Goal: Task Accomplishment & Management: Manage account settings

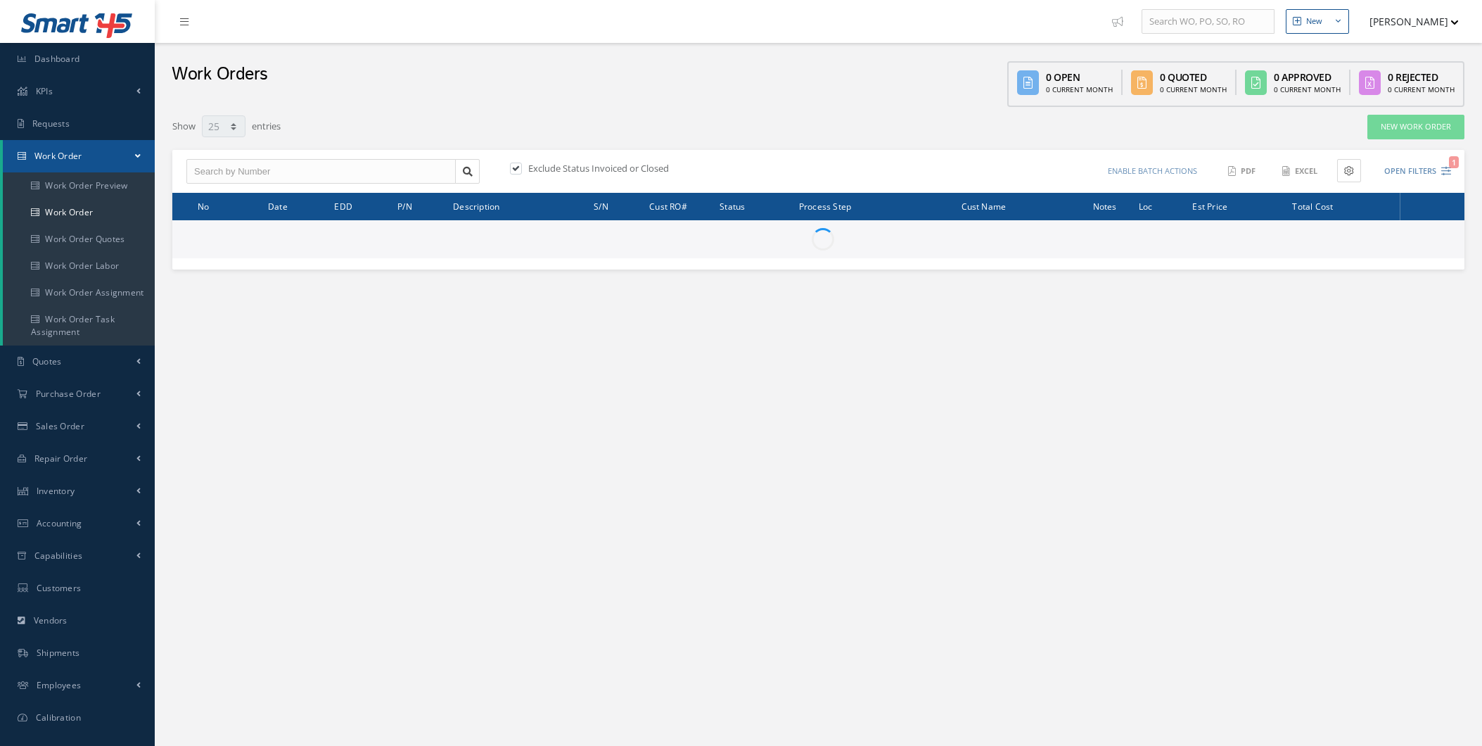
select select "25"
click at [89, 371] on link "Quotes" at bounding box center [77, 361] width 155 height 32
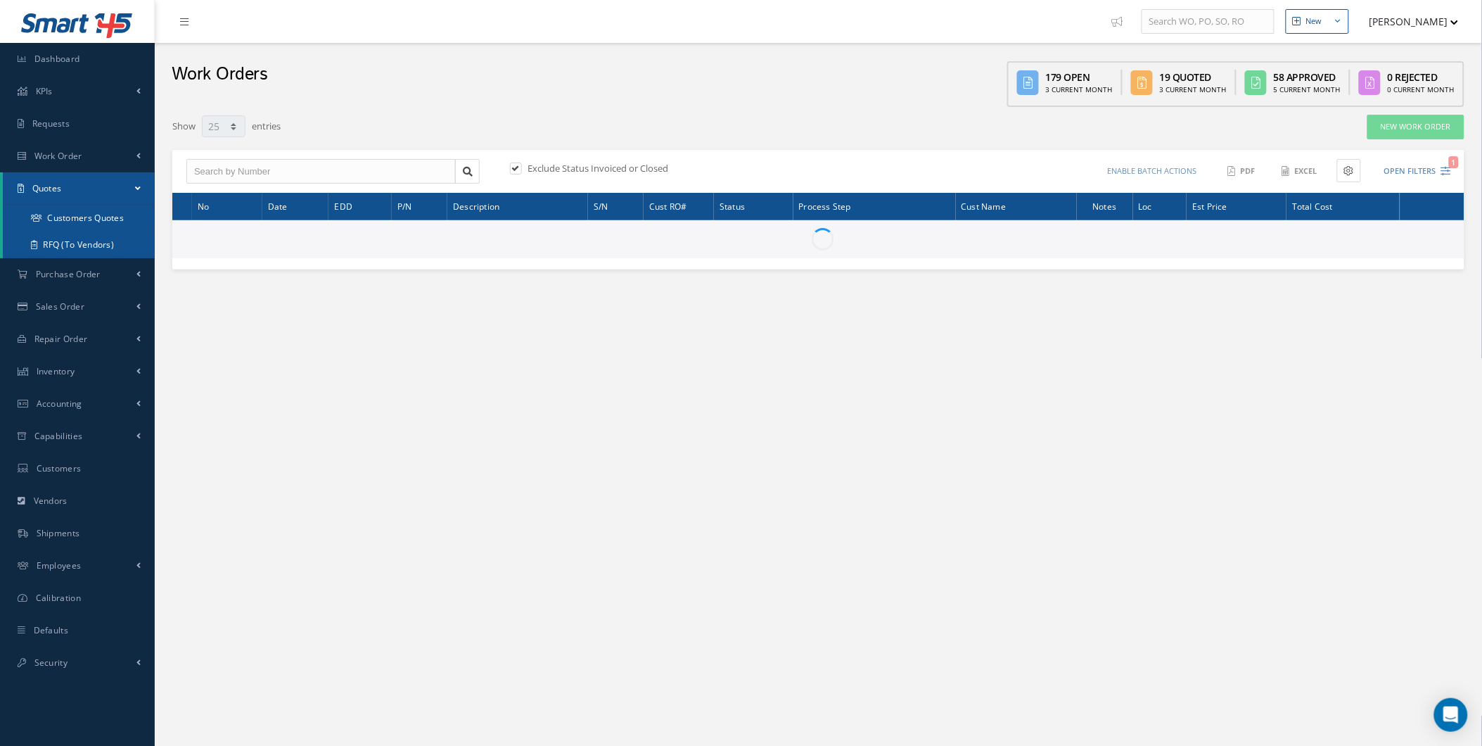
drag, startPoint x: 117, startPoint y: 233, endPoint x: 137, endPoint y: 218, distance: 25.2
click at [137, 218] on ul "Customers Quotes RFQ (To Vendors)" at bounding box center [79, 231] width 152 height 53
click at [137, 218] on link "Customers Quotes" at bounding box center [79, 218] width 152 height 27
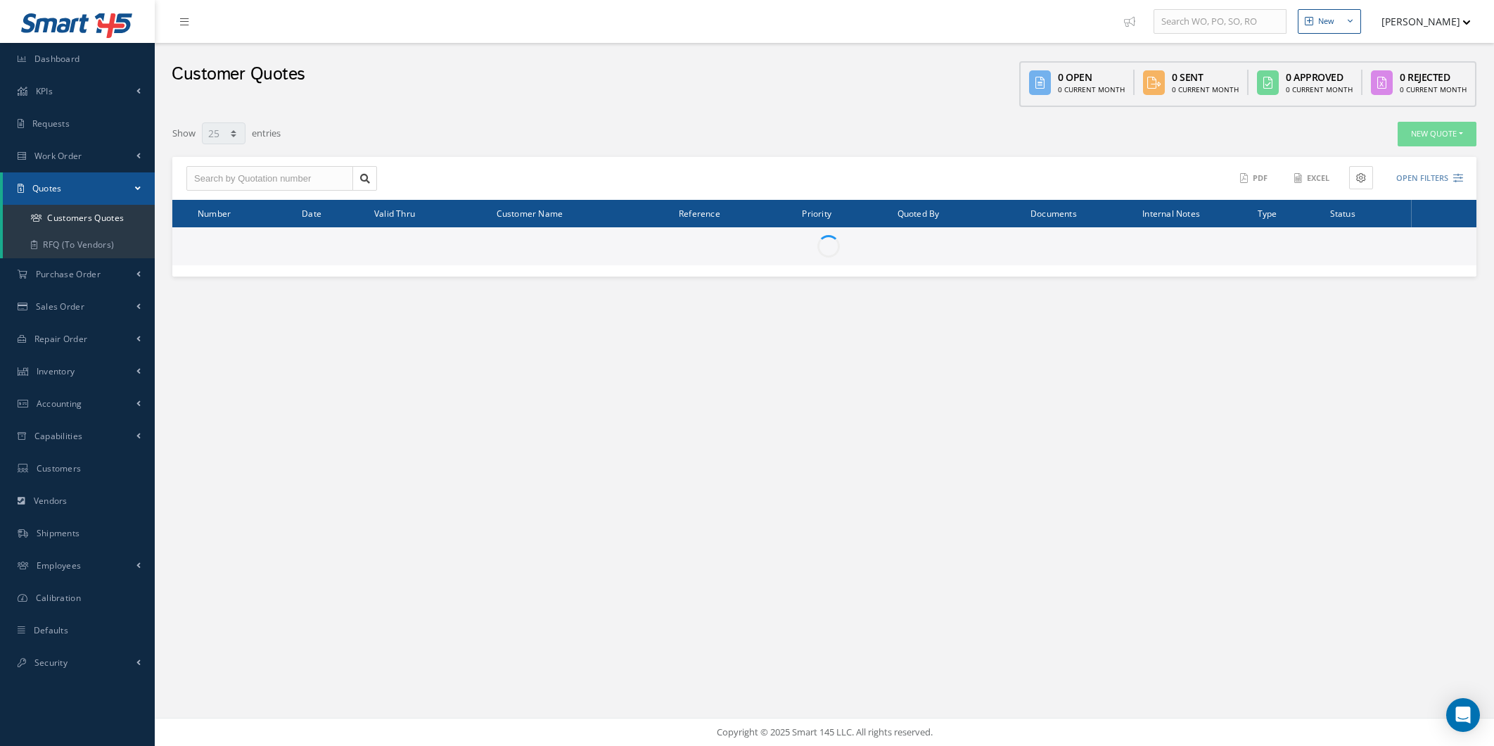
select select "25"
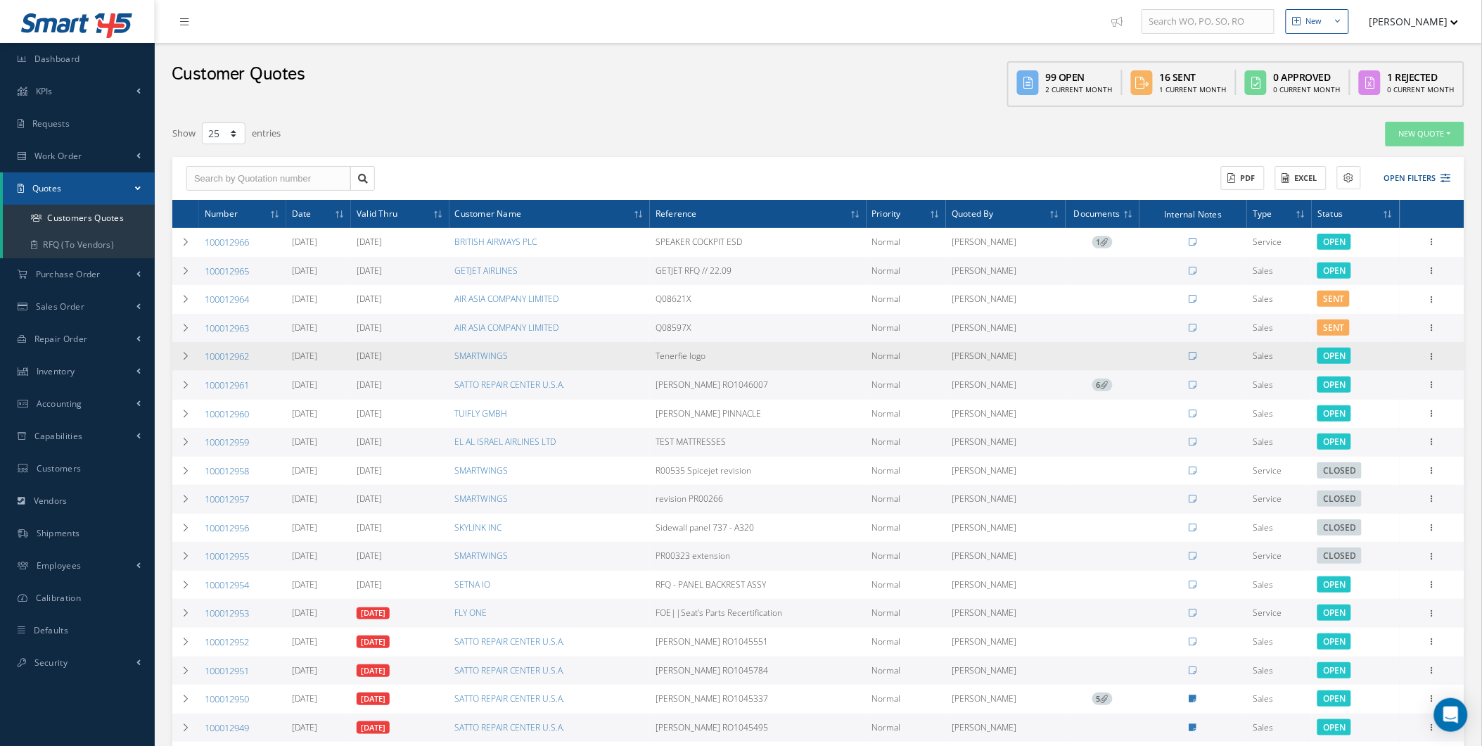
click at [1426, 362] on div "Edit Delete Send By Email Clone Convert to Sales Order Documents Close Print-Ou…" at bounding box center [1432, 356] width 17 height 17
click at [1432, 362] on div at bounding box center [1432, 357] width 14 height 14
click at [1403, 367] on link "Edit" at bounding box center [1367, 366] width 111 height 18
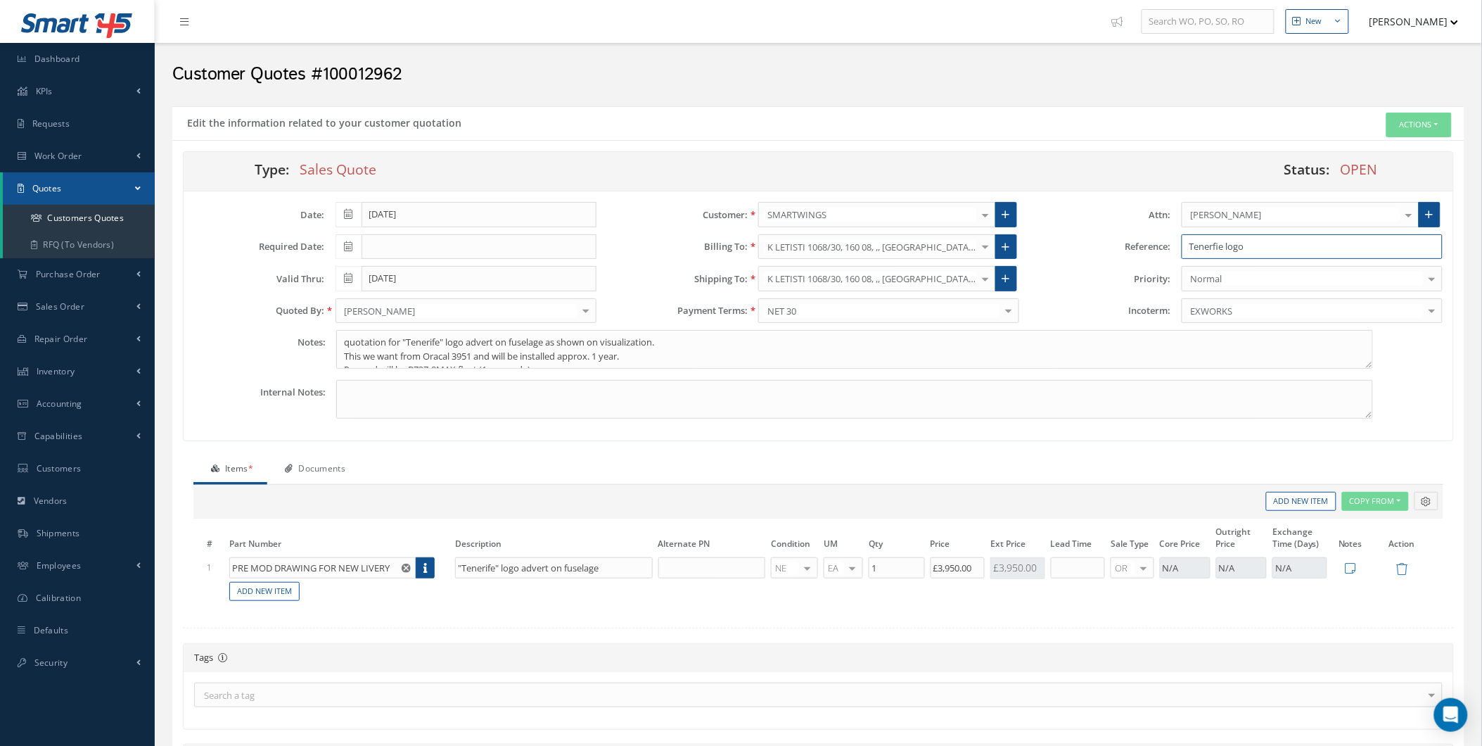
click at [1216, 243] on input "Tenerfie logo" at bounding box center [1312, 246] width 261 height 25
drag, startPoint x: 1333, startPoint y: 240, endPoint x: 1091, endPoint y: 202, distance: 244.3
click at [1092, 203] on div "Attn: TOMAS KUTENIC ANDREJ CIGER ANETA PRASILOVA ANTONIN BRANIS ANTONIN BRASIN …" at bounding box center [1242, 266] width 424 height 128
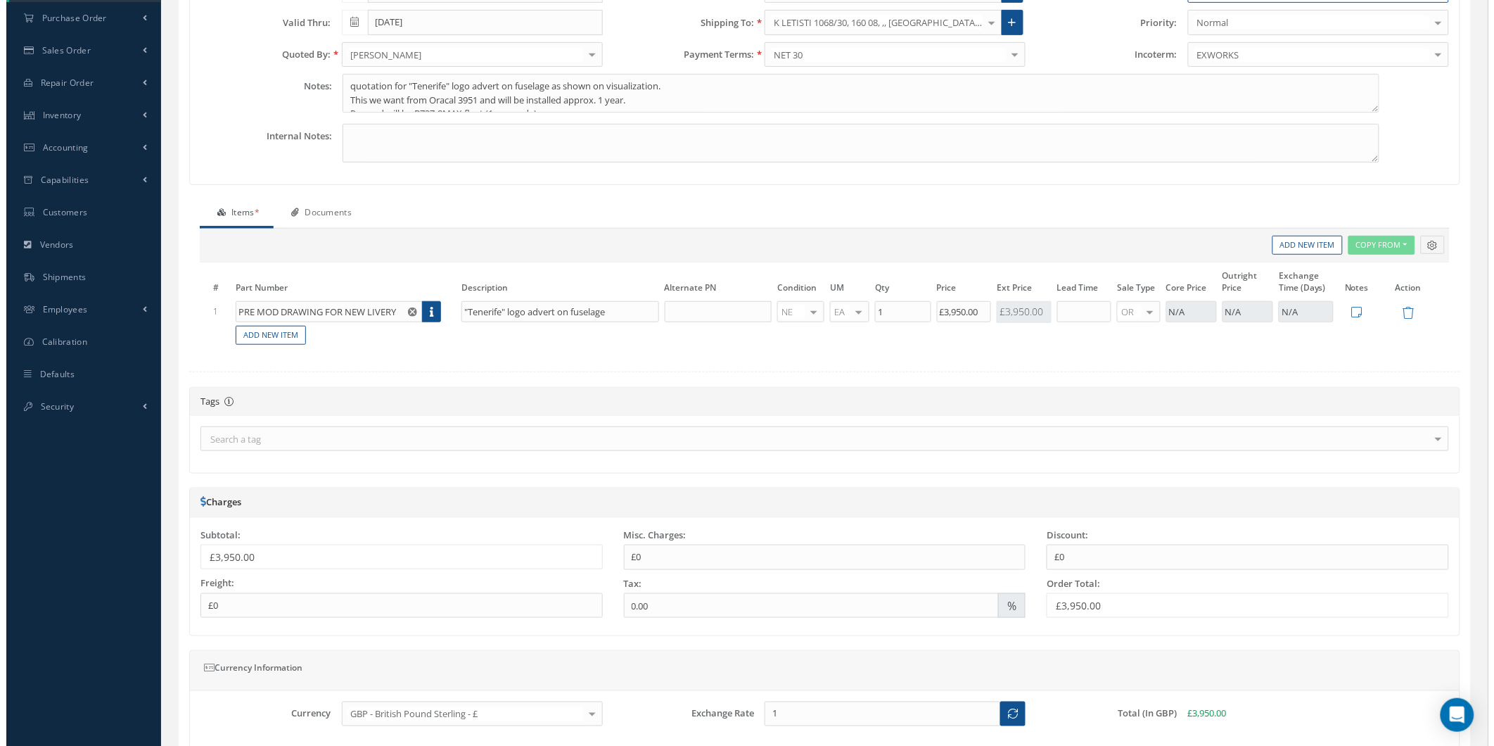
scroll to position [388, 0]
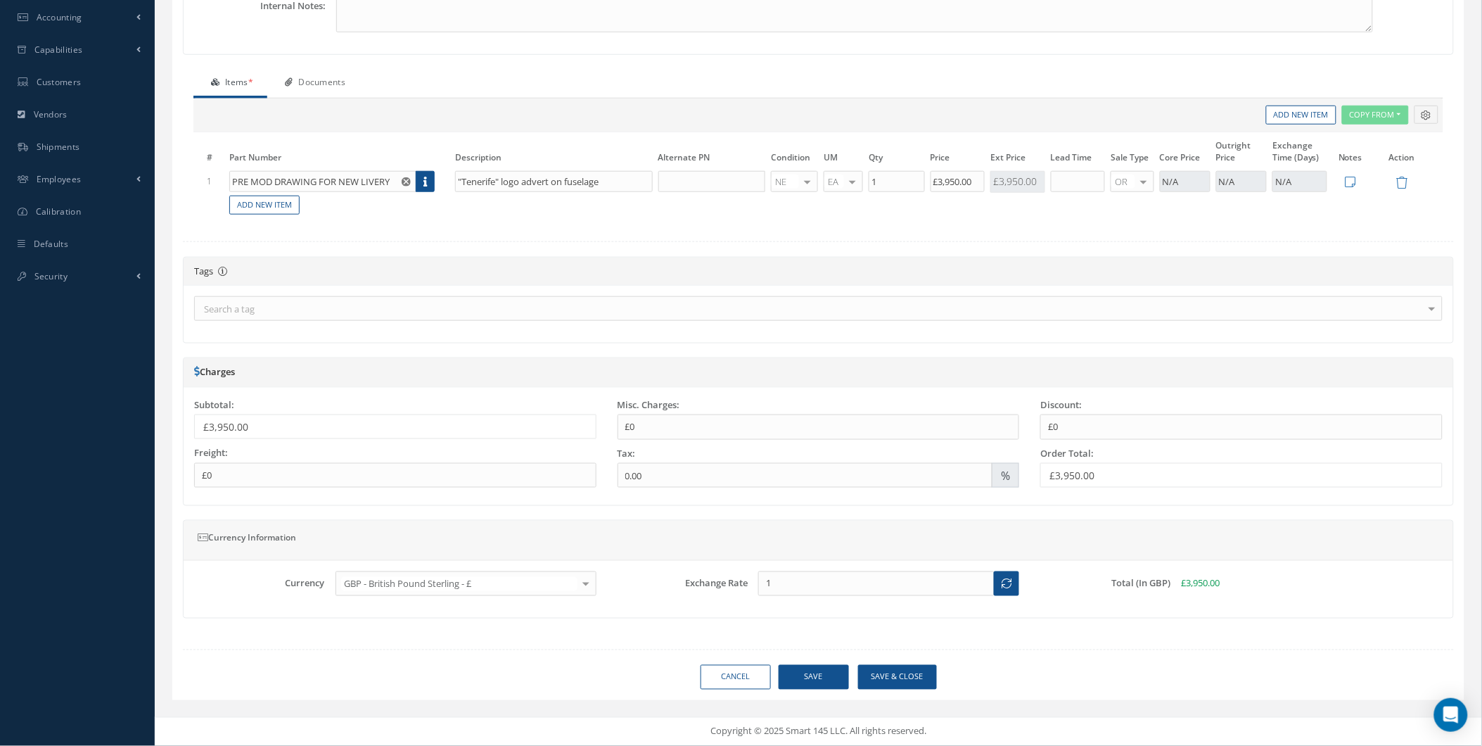
type input "TENERIFE LOGO"
click at [811, 687] on button "Save" at bounding box center [814, 677] width 70 height 25
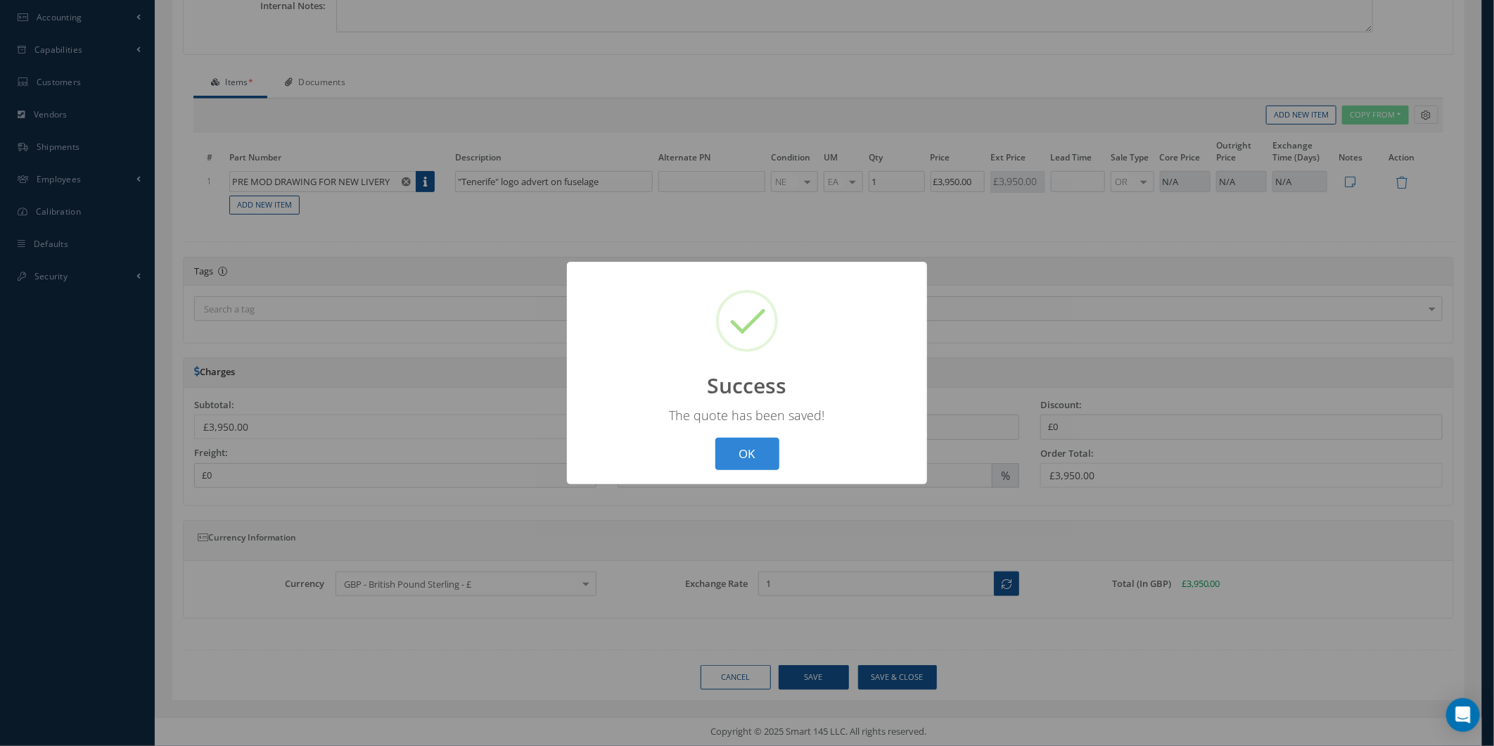
click at [762, 477] on div "? ! i Success × The quote has been saved! OK Cancel" at bounding box center [747, 373] width 360 height 223
click at [754, 464] on button "OK" at bounding box center [748, 454] width 64 height 33
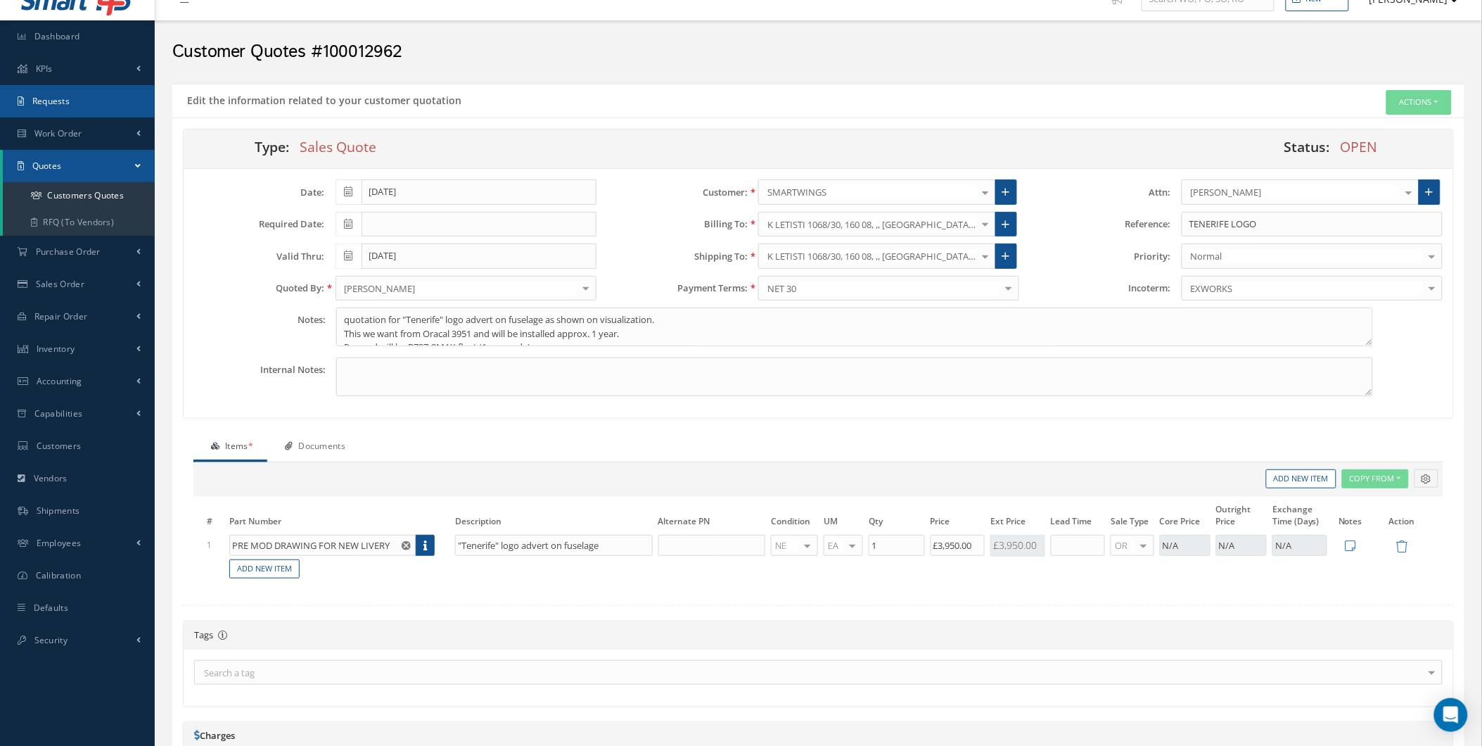
scroll to position [0, 0]
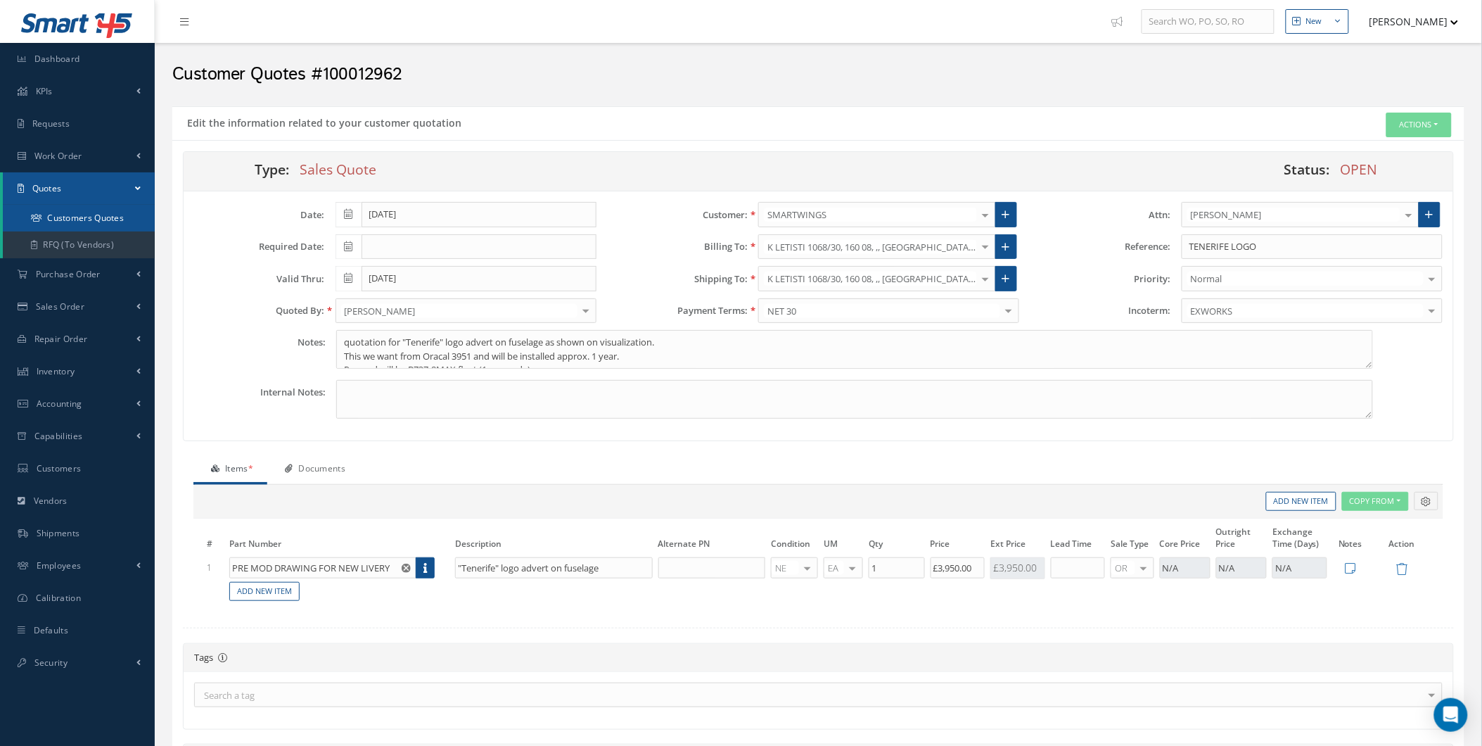
click at [75, 223] on link "Customers Quotes" at bounding box center [79, 218] width 152 height 27
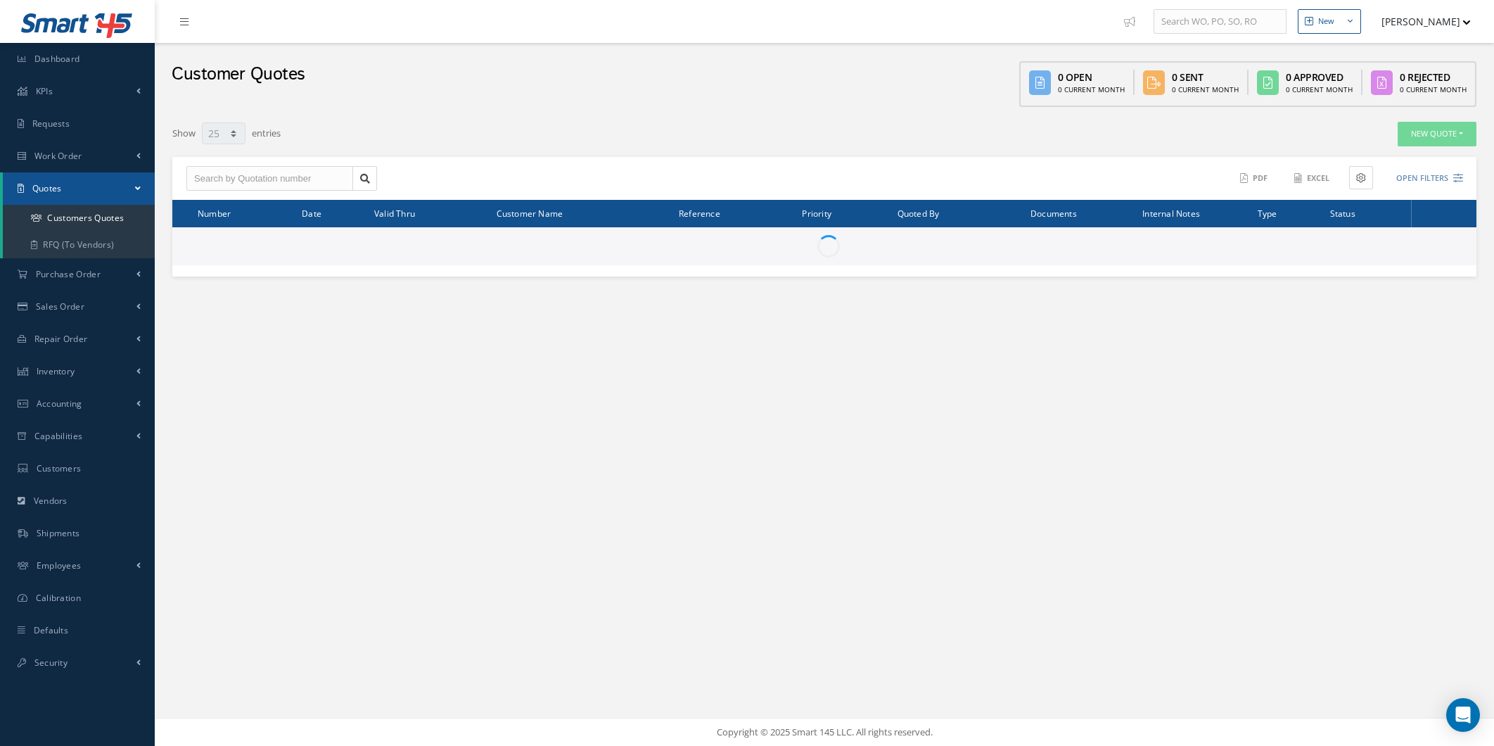
select select "25"
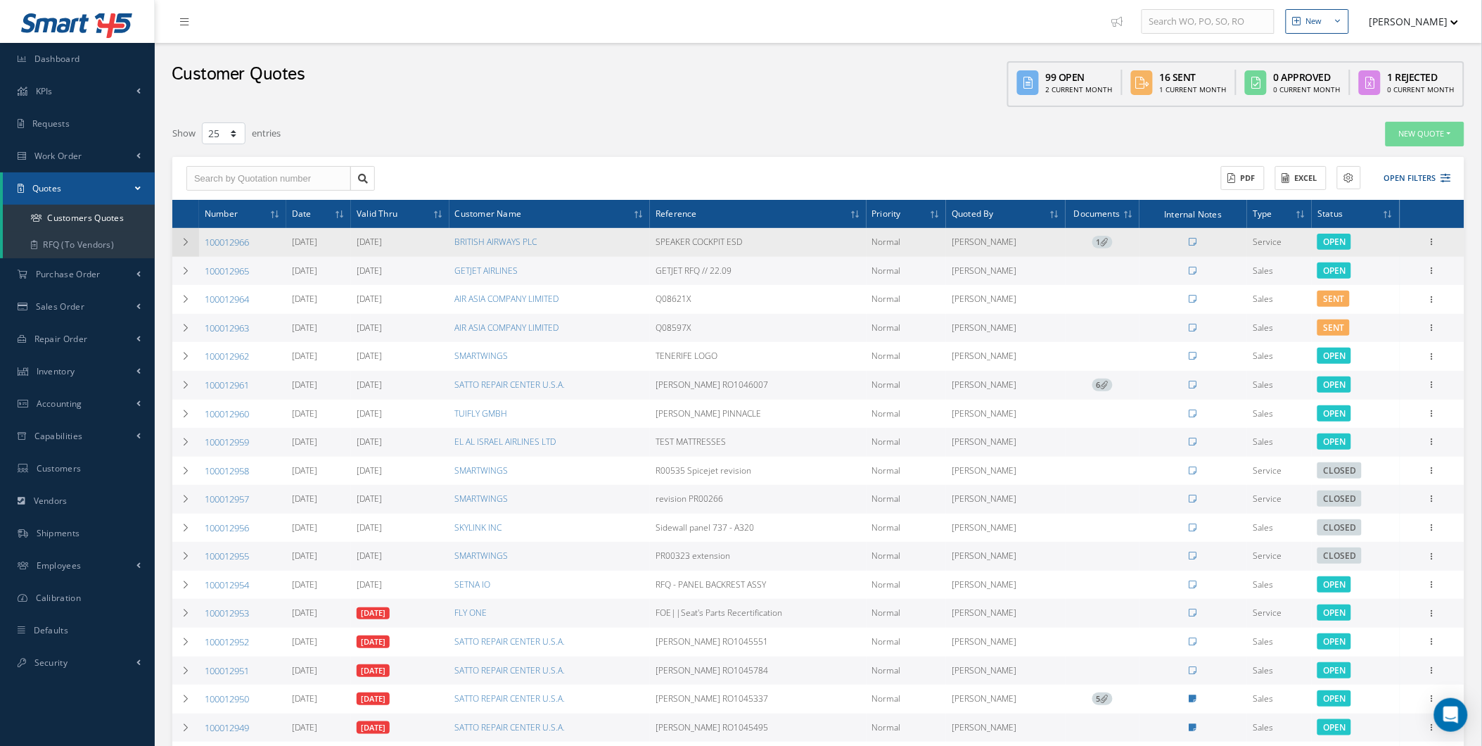
click at [193, 250] on td at bounding box center [185, 242] width 27 height 29
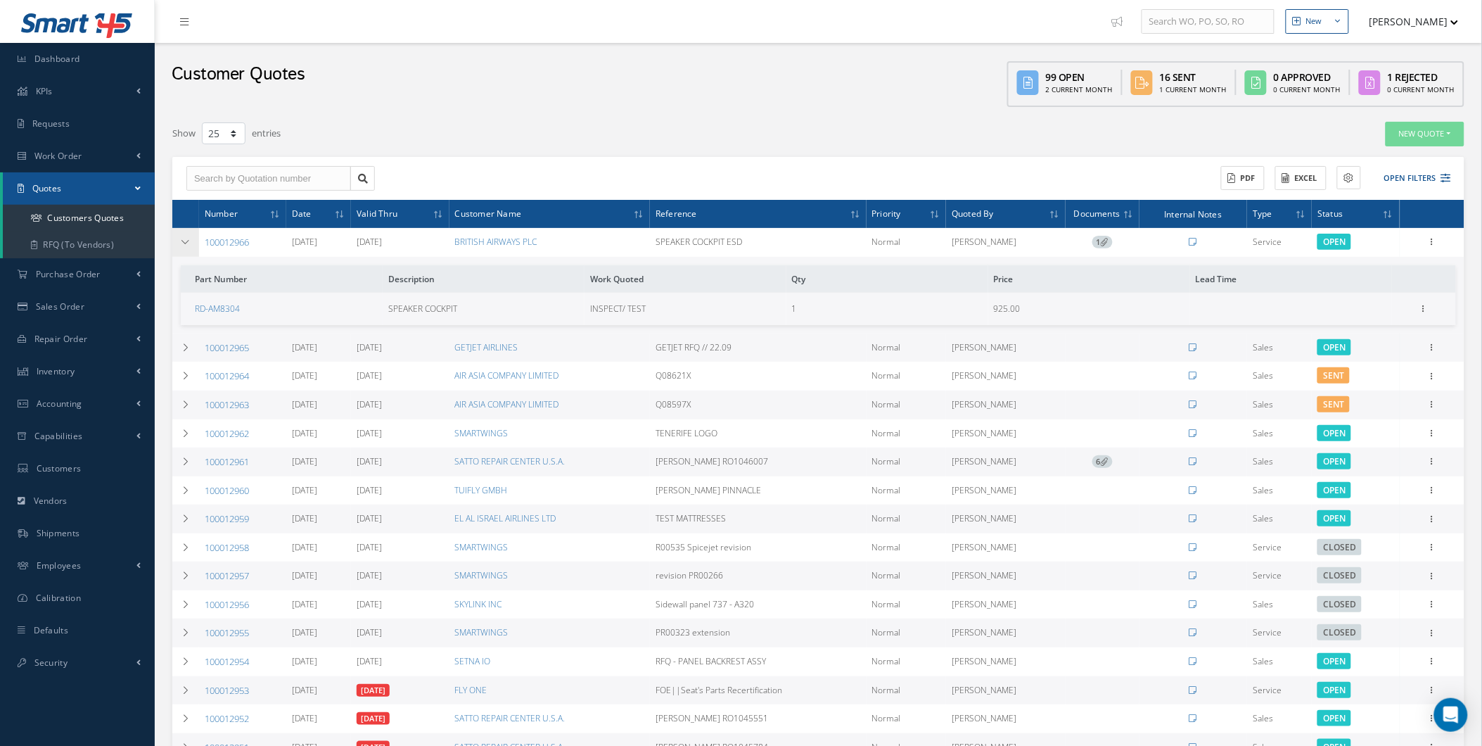
click at [193, 250] on td at bounding box center [185, 242] width 27 height 29
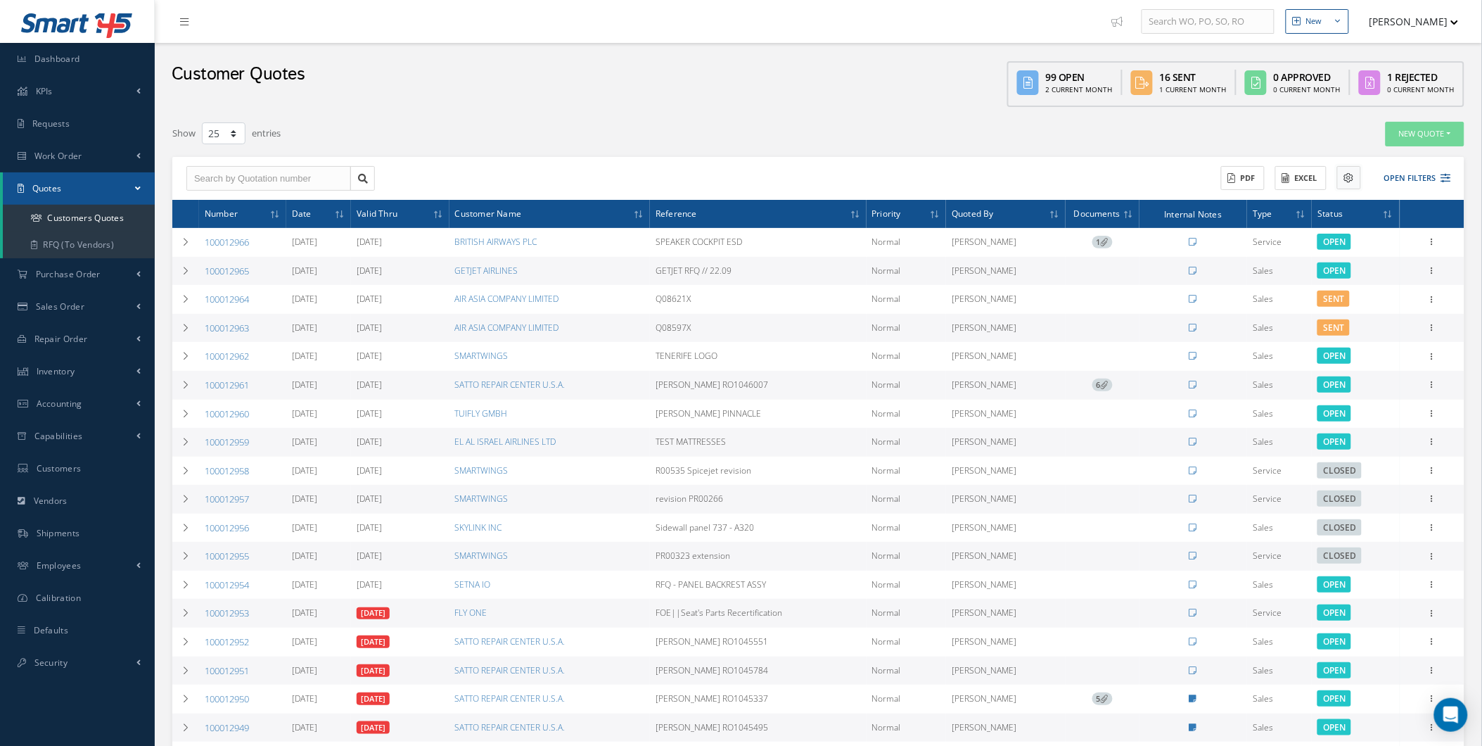
click at [1337, 179] on button at bounding box center [1349, 177] width 24 height 23
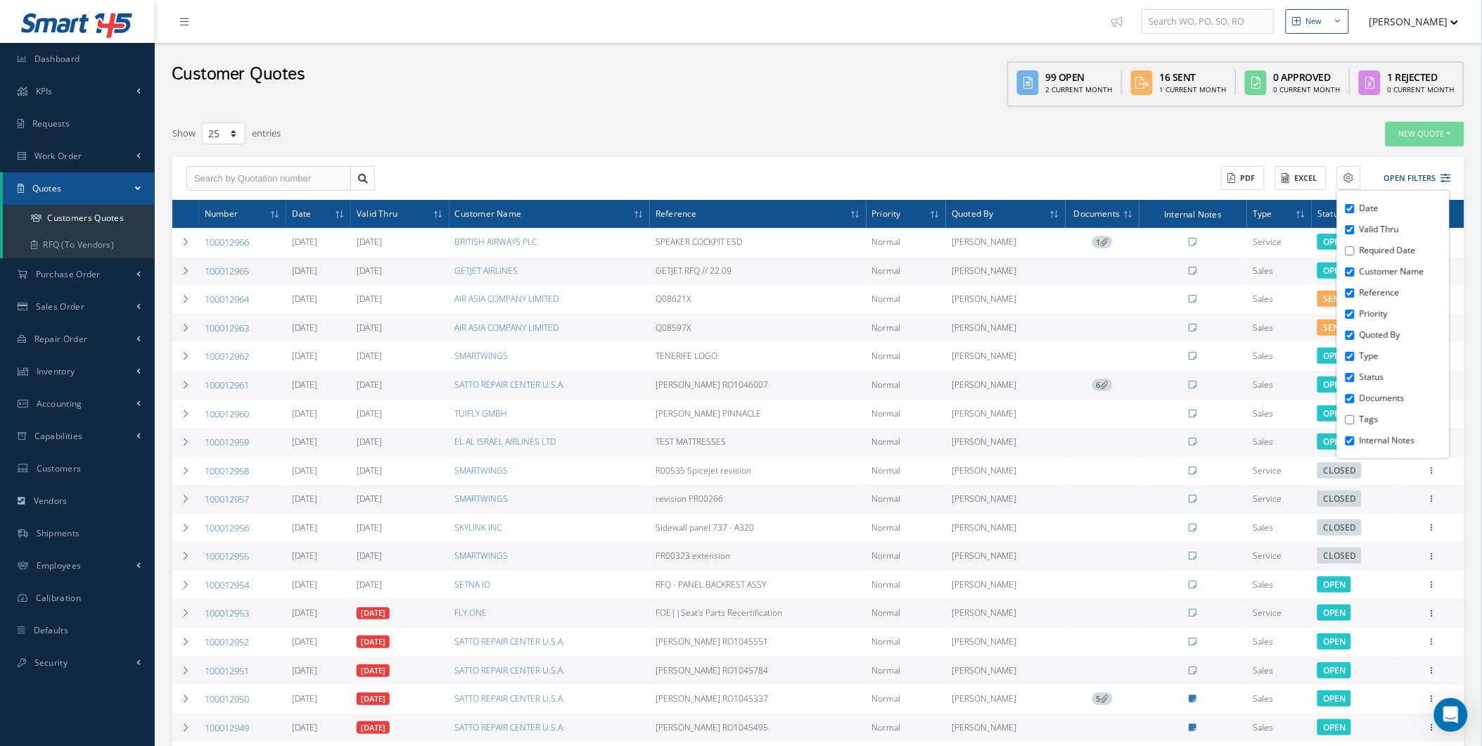
click at [1345, 416] on div "Date Valid Thru Required Date Customer Name Reference Priority Quoted By Type S…" at bounding box center [1393, 324] width 113 height 267
click at [1351, 418] on input "Tags" at bounding box center [1350, 419] width 9 height 9
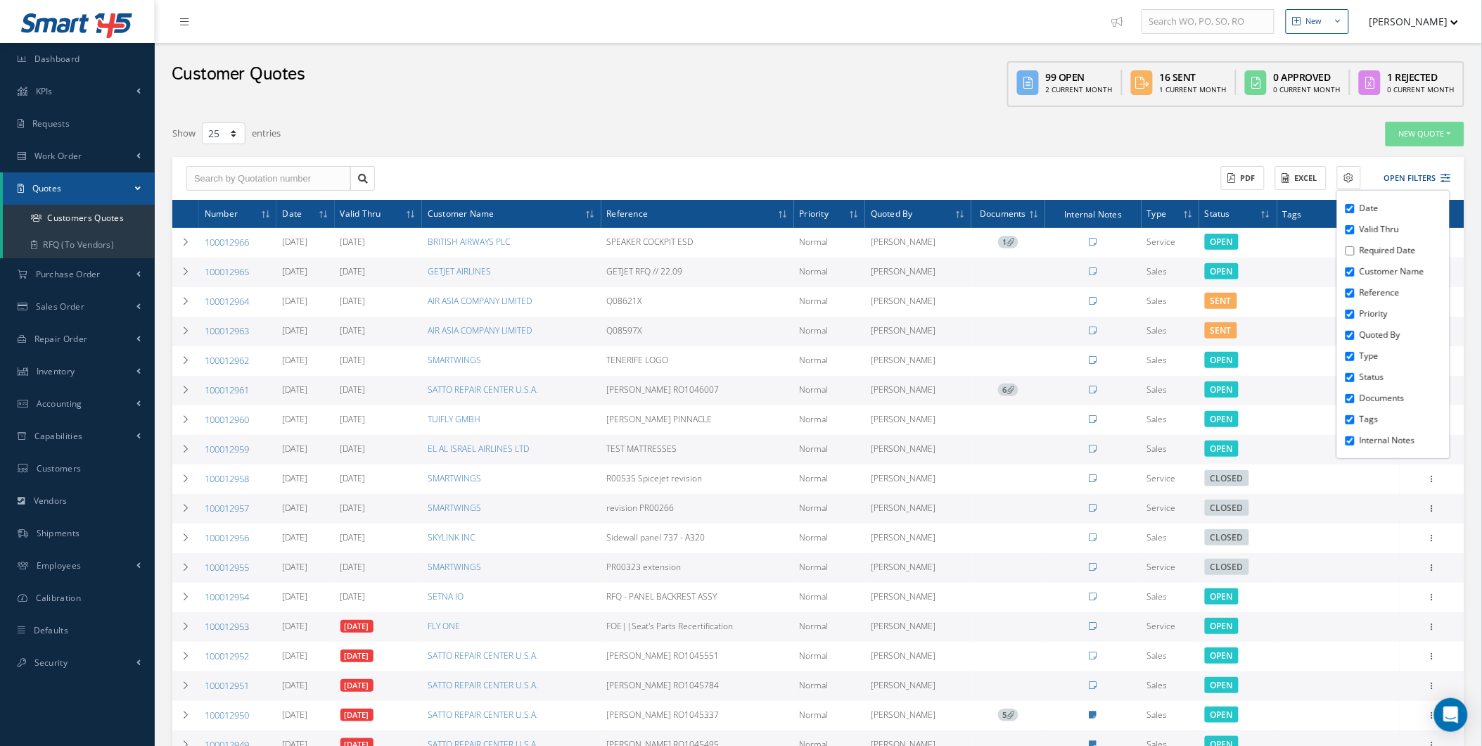
click at [1351, 418] on input "Tags" at bounding box center [1350, 419] width 9 height 9
checkbox input "false"
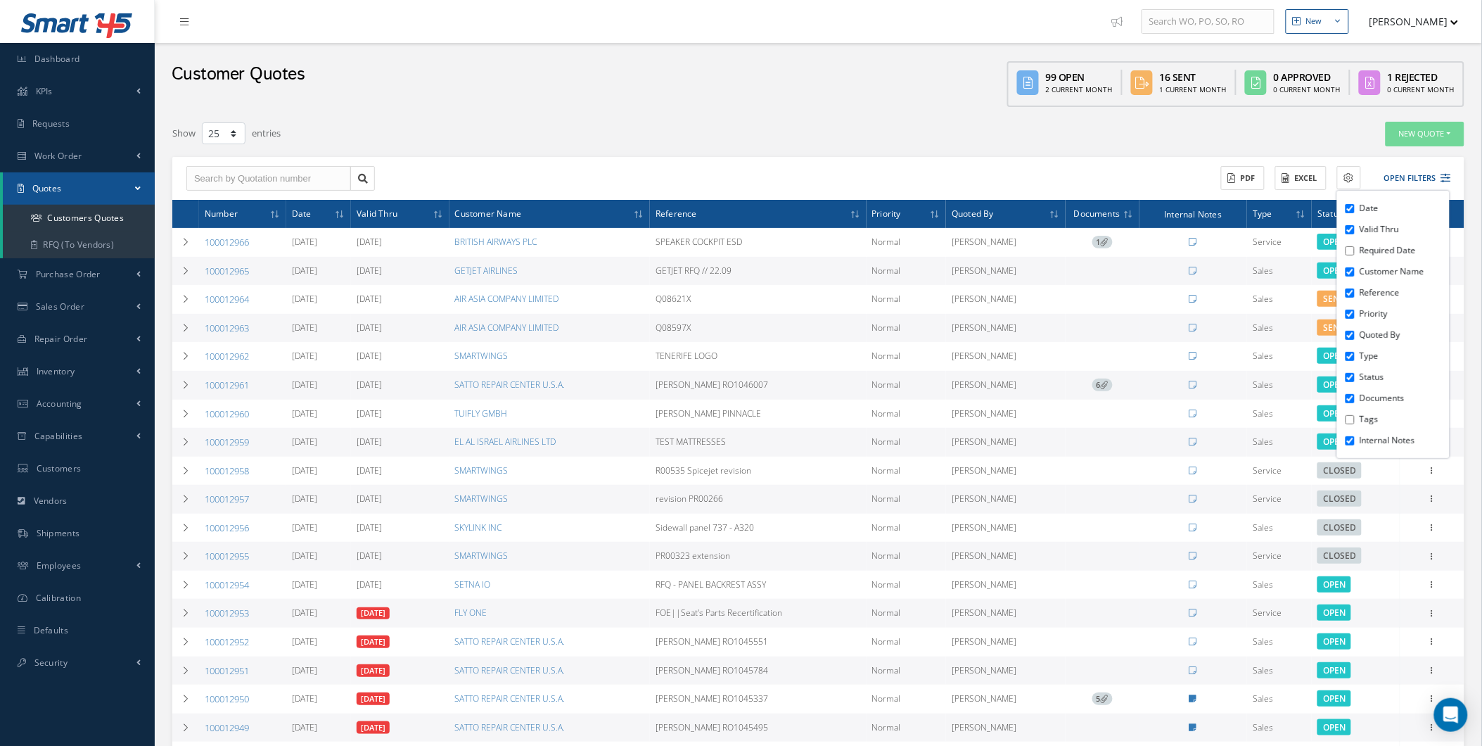
click at [368, 96] on div "Customer Quotes 99 Open 2 Current Month 16 Sent 1 Current Month 0 Approved 0 Cu…" at bounding box center [819, 78] width 1328 height 71
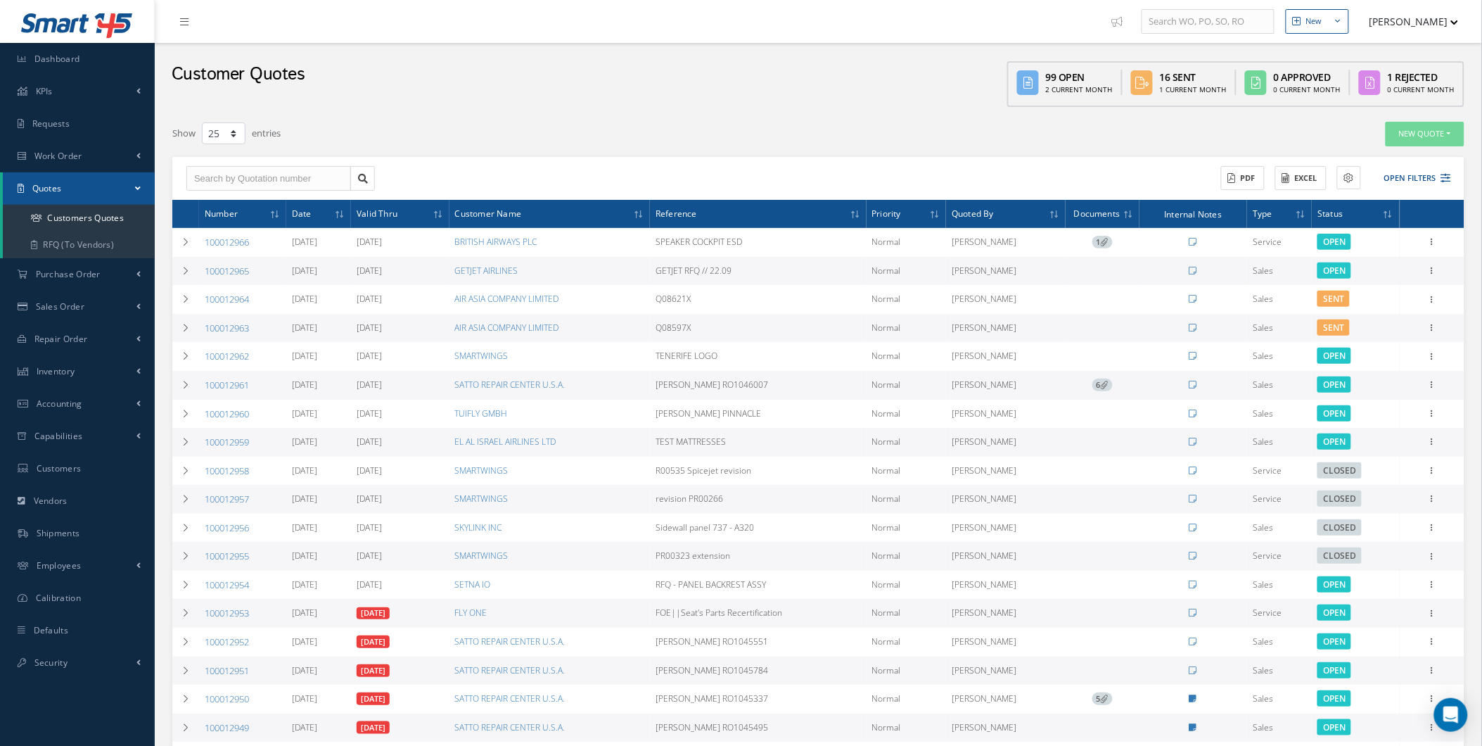
click at [16, 41] on link "Smart 145" at bounding box center [77, 26] width 127 height 32
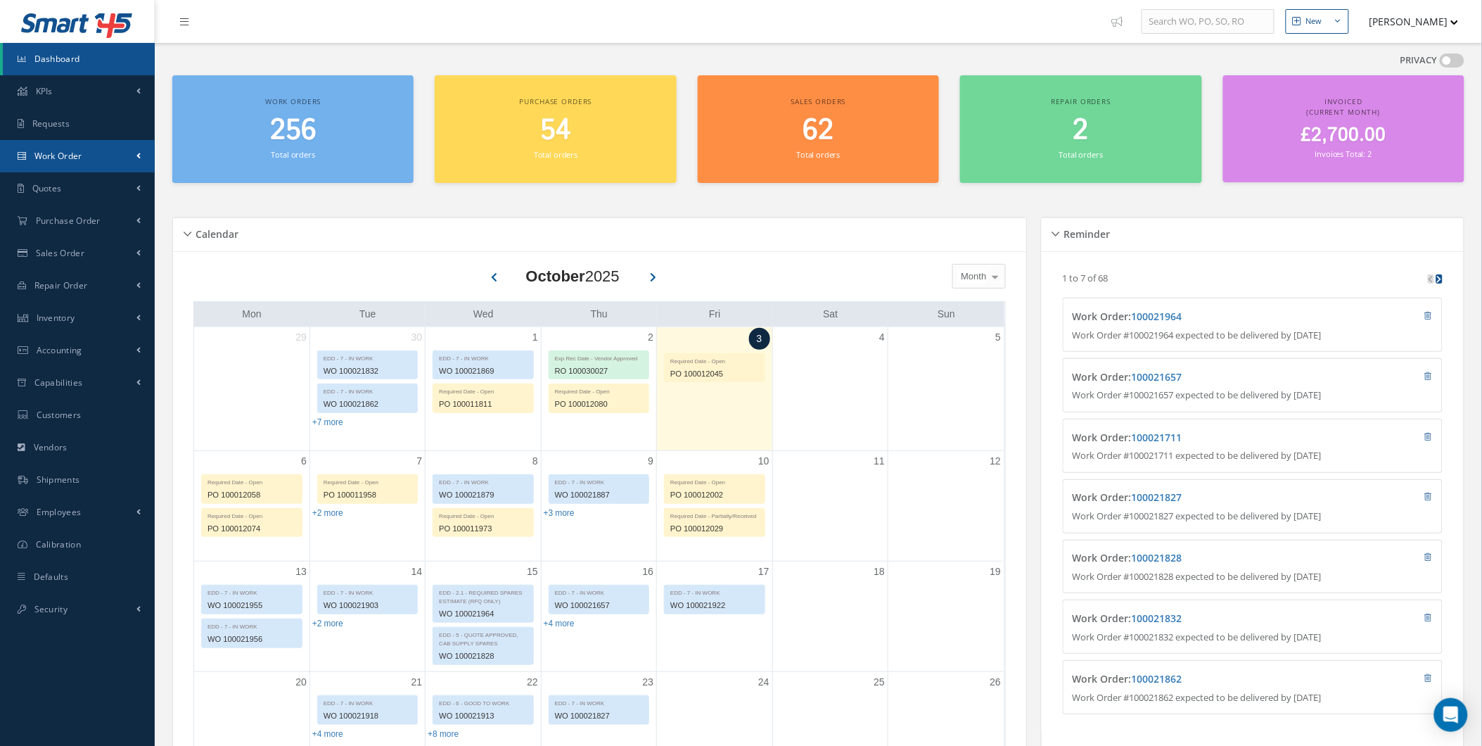
click at [106, 152] on link "Work Order" at bounding box center [77, 156] width 155 height 32
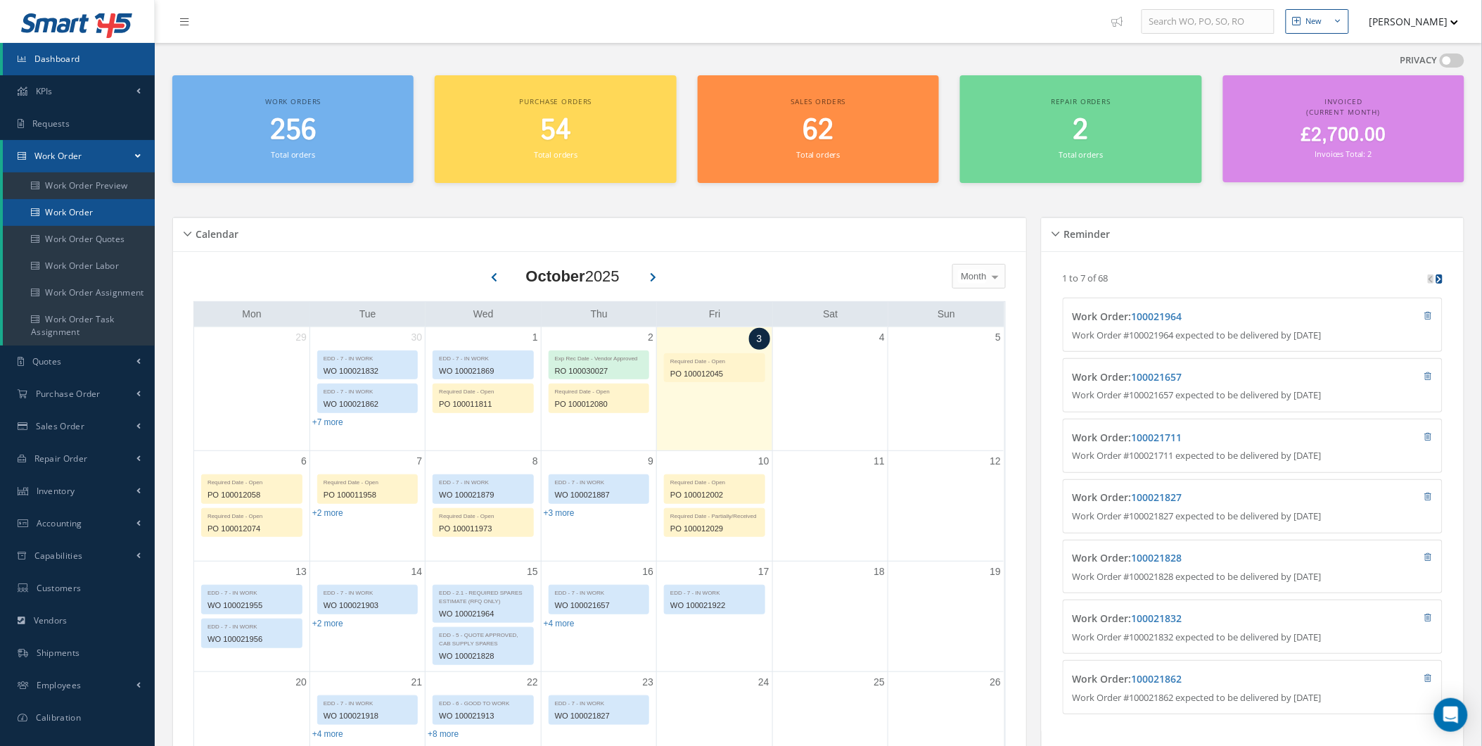
click at [70, 211] on link "Work Order" at bounding box center [79, 212] width 152 height 27
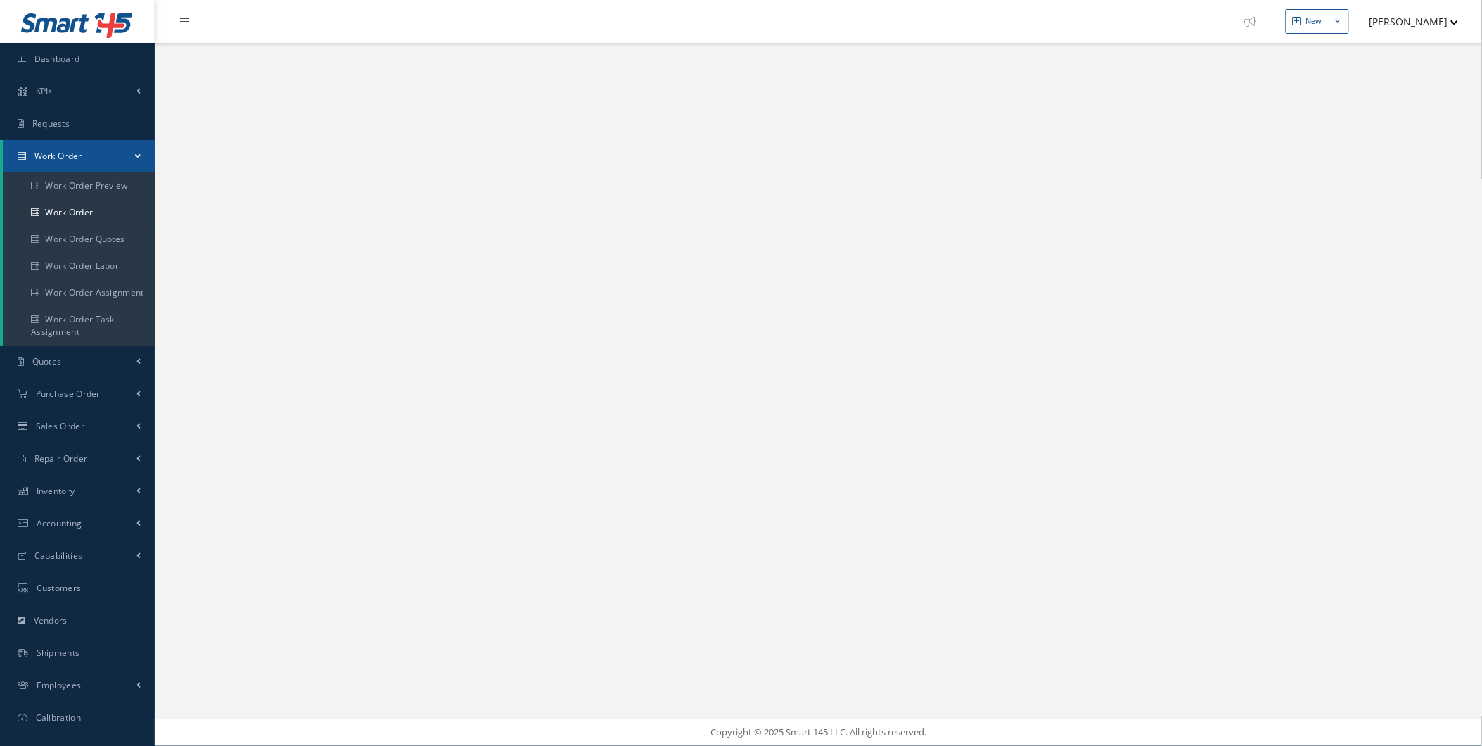
select select "25"
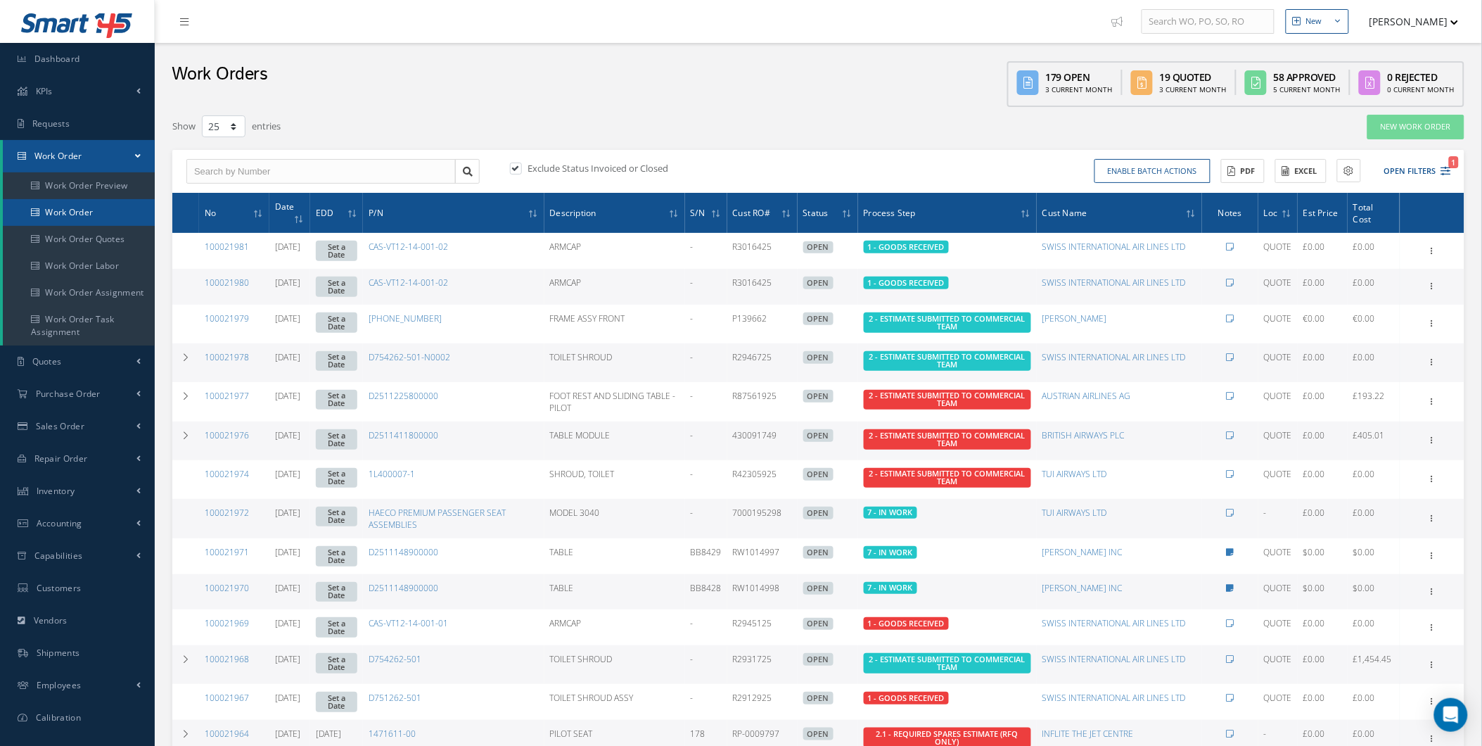
click at [61, 216] on link "Work Order" at bounding box center [79, 212] width 152 height 27
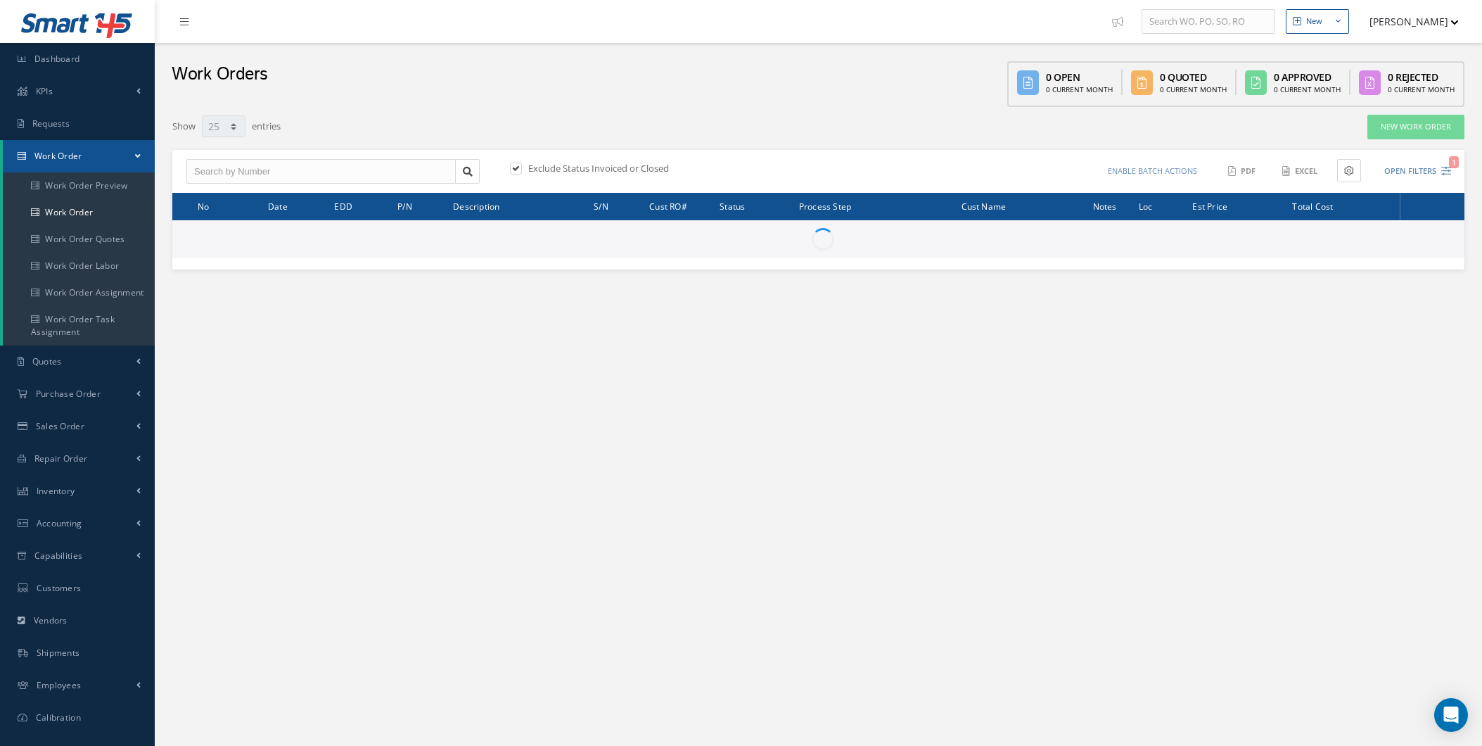
select select "25"
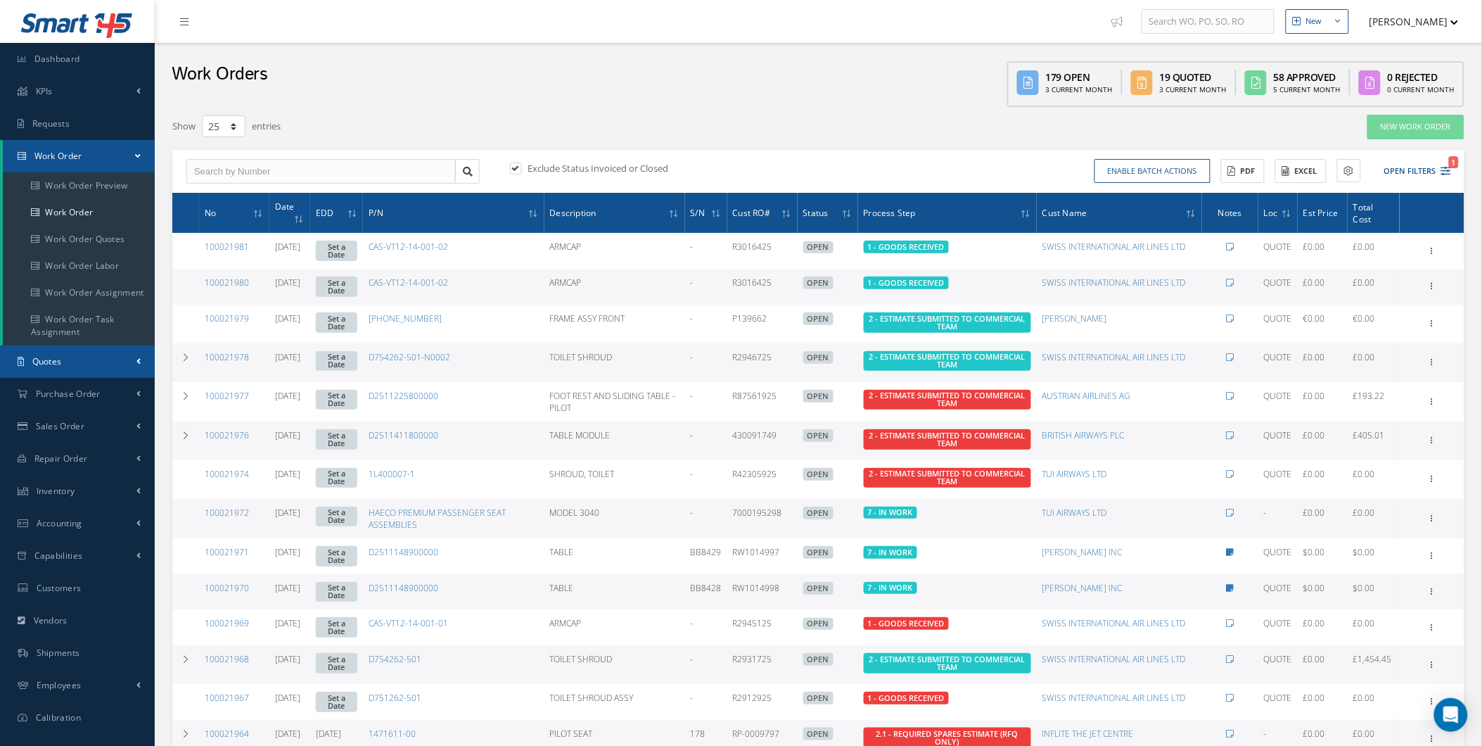
click at [44, 376] on link "Quotes" at bounding box center [77, 361] width 155 height 32
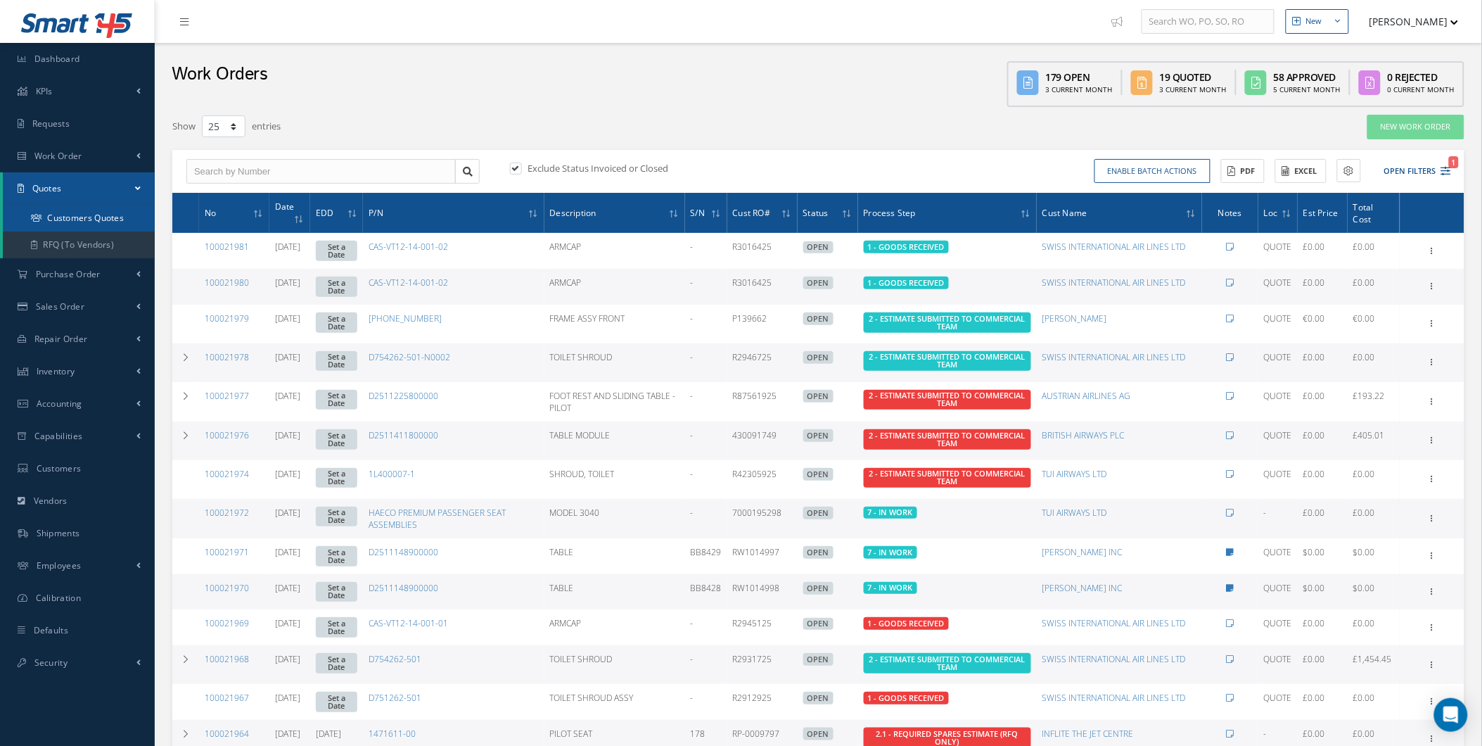
click at [113, 228] on link "Customers Quotes" at bounding box center [79, 218] width 152 height 27
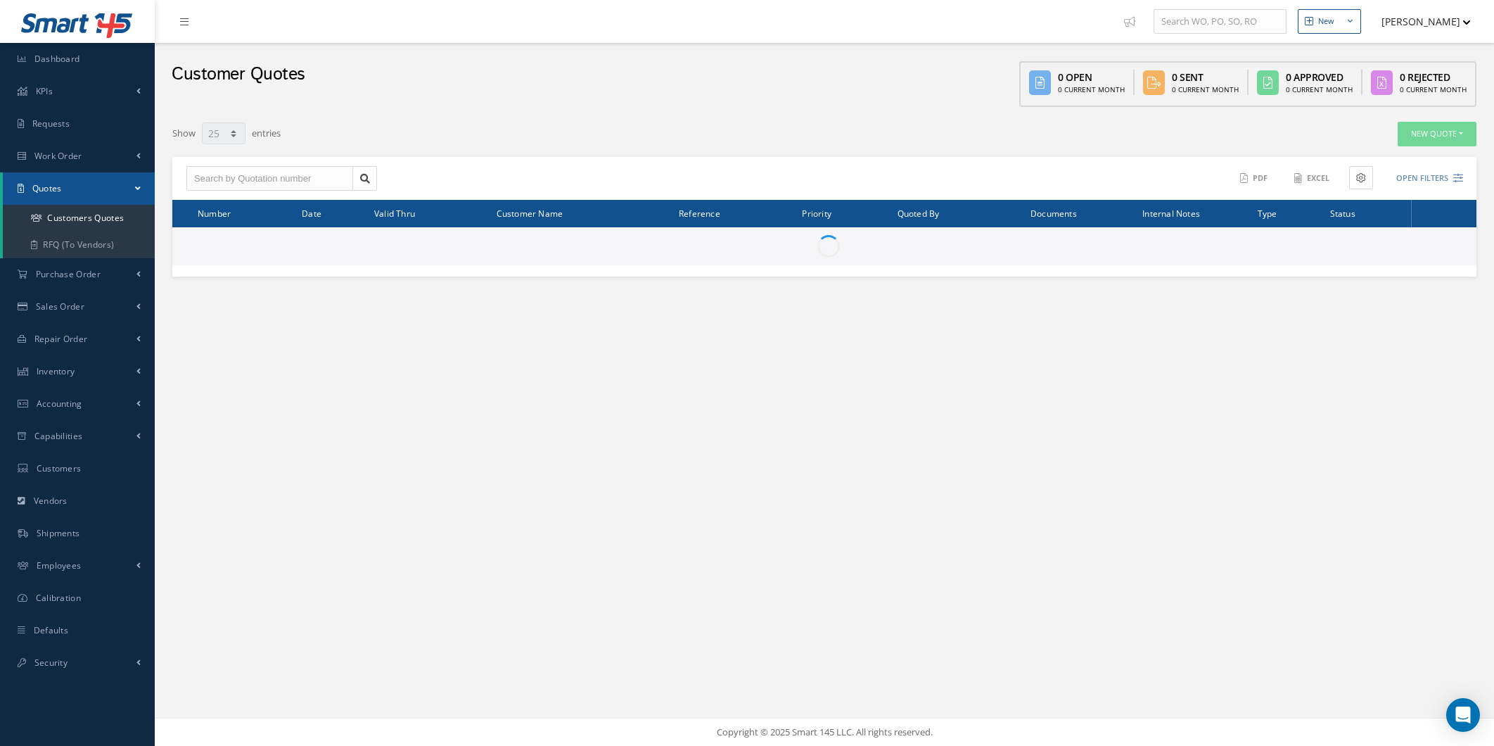
select select "25"
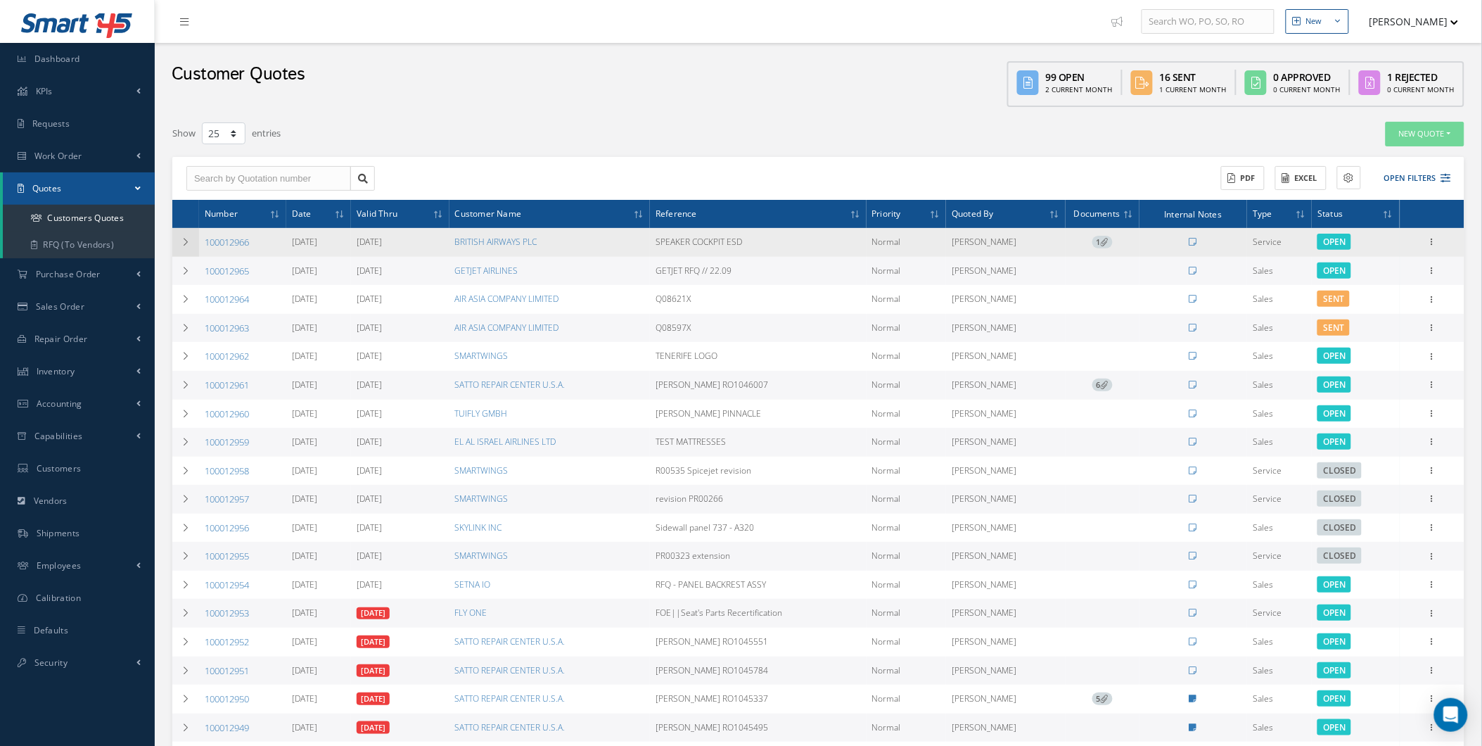
click at [193, 238] on td at bounding box center [185, 242] width 27 height 29
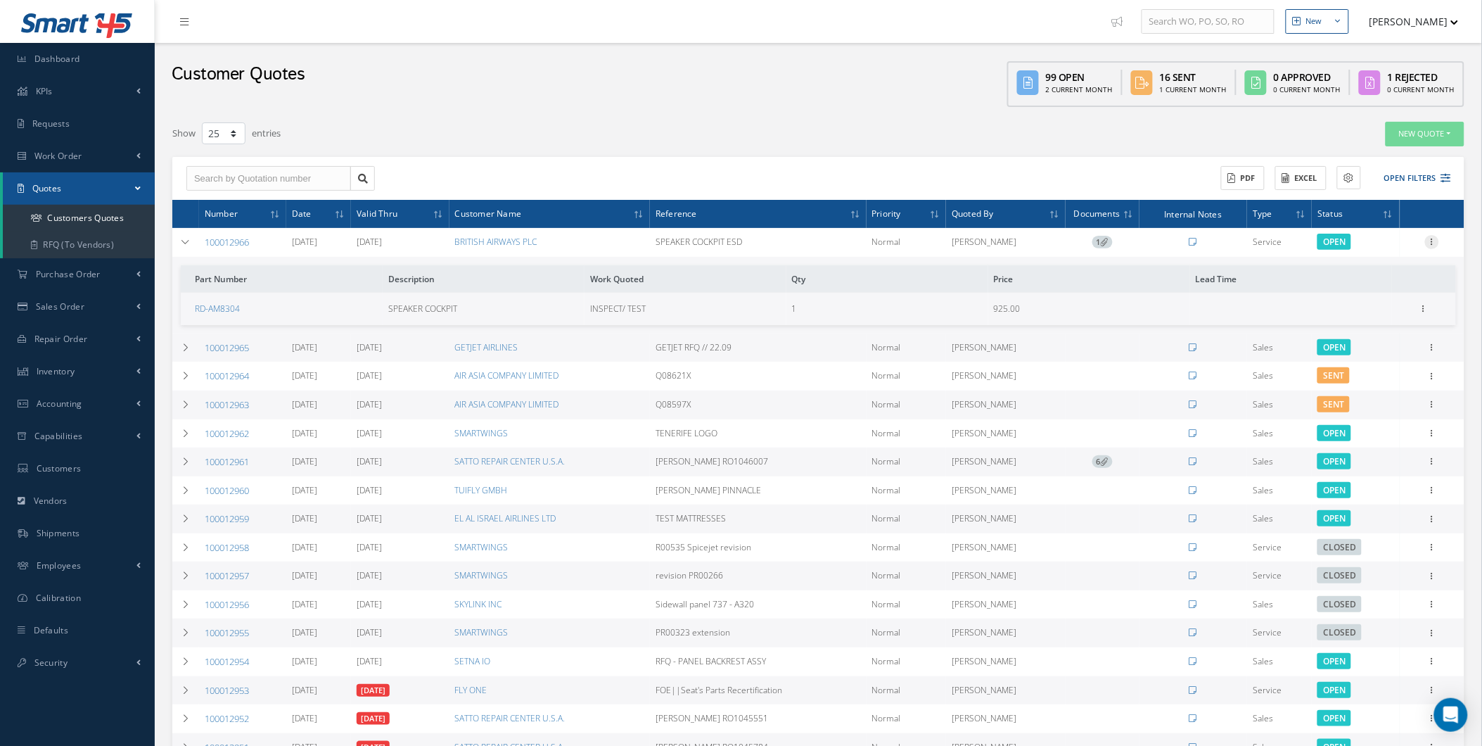
drag, startPoint x: 1444, startPoint y: 234, endPoint x: 1439, endPoint y: 241, distance: 8.0
click at [1441, 238] on td "Edit Delete Send By Email Clone Convert to Sales Order Documents Close Print-Ou…" at bounding box center [1432, 242] width 65 height 29
click at [1439, 241] on icon at bounding box center [1432, 240] width 14 height 11
click at [1340, 254] on link "Edit" at bounding box center [1367, 251] width 111 height 18
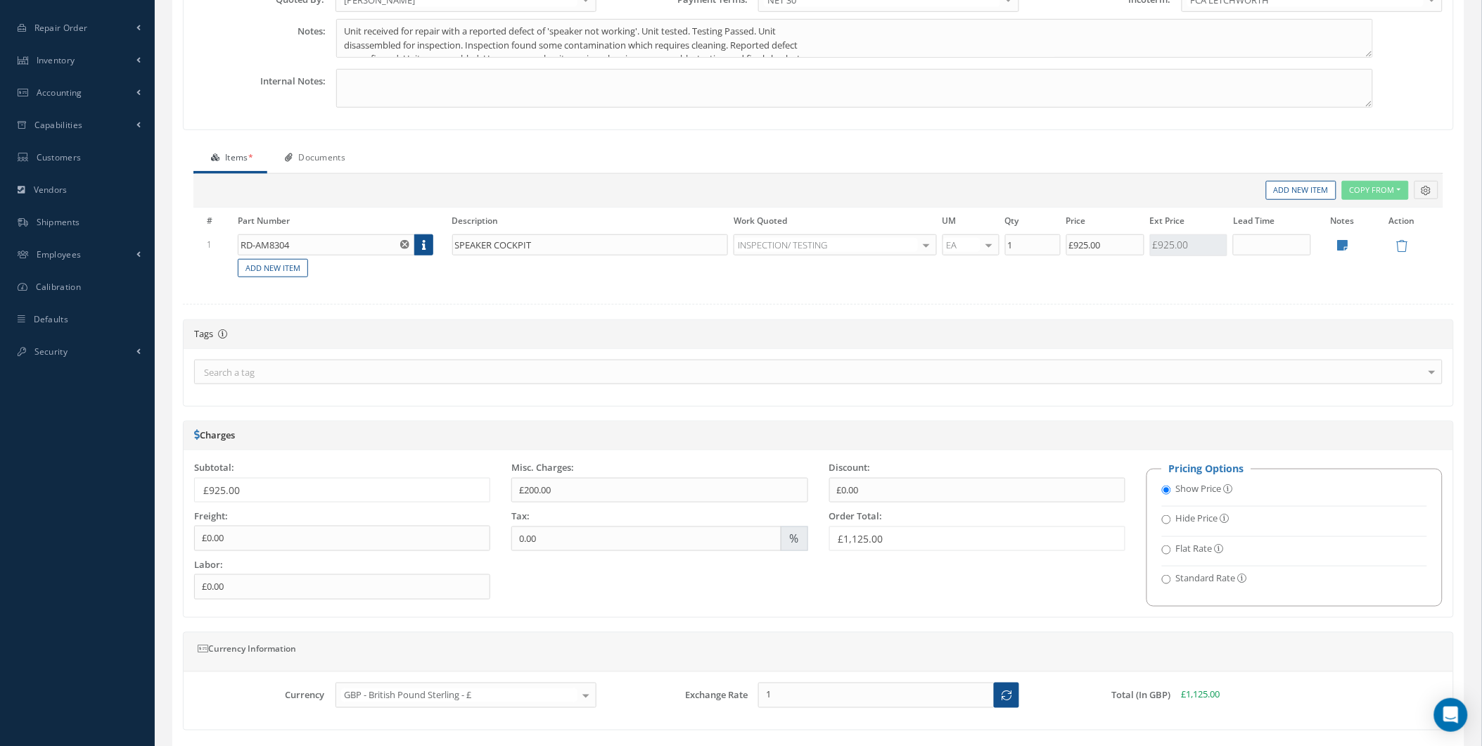
scroll to position [338, 0]
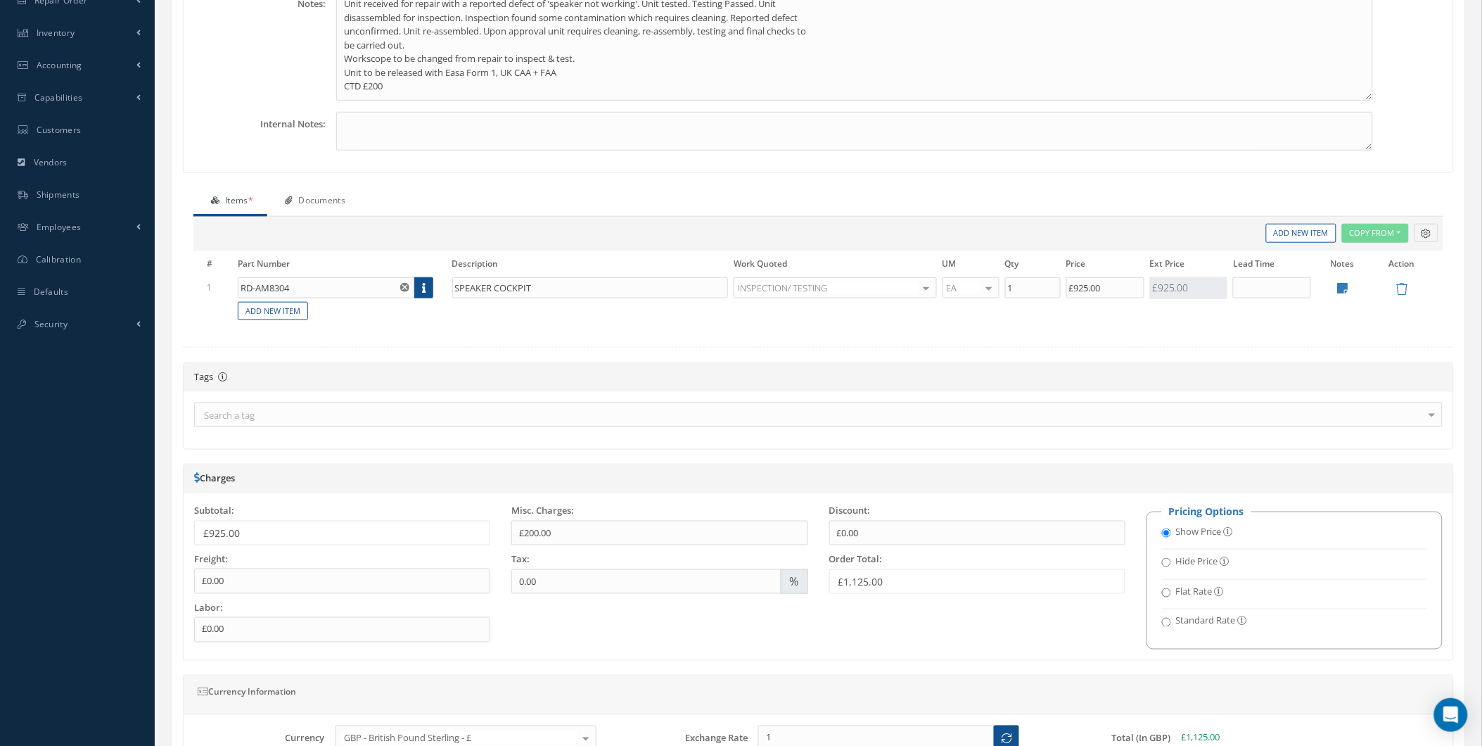
drag, startPoint x: 1372, startPoint y: 22, endPoint x: 1335, endPoint y: 174, distance: 157.0
click at [1342, 101] on textarea "Unit received for repair with a reported defect of 'speaker not working'. Unit …" at bounding box center [854, 46] width 1037 height 109
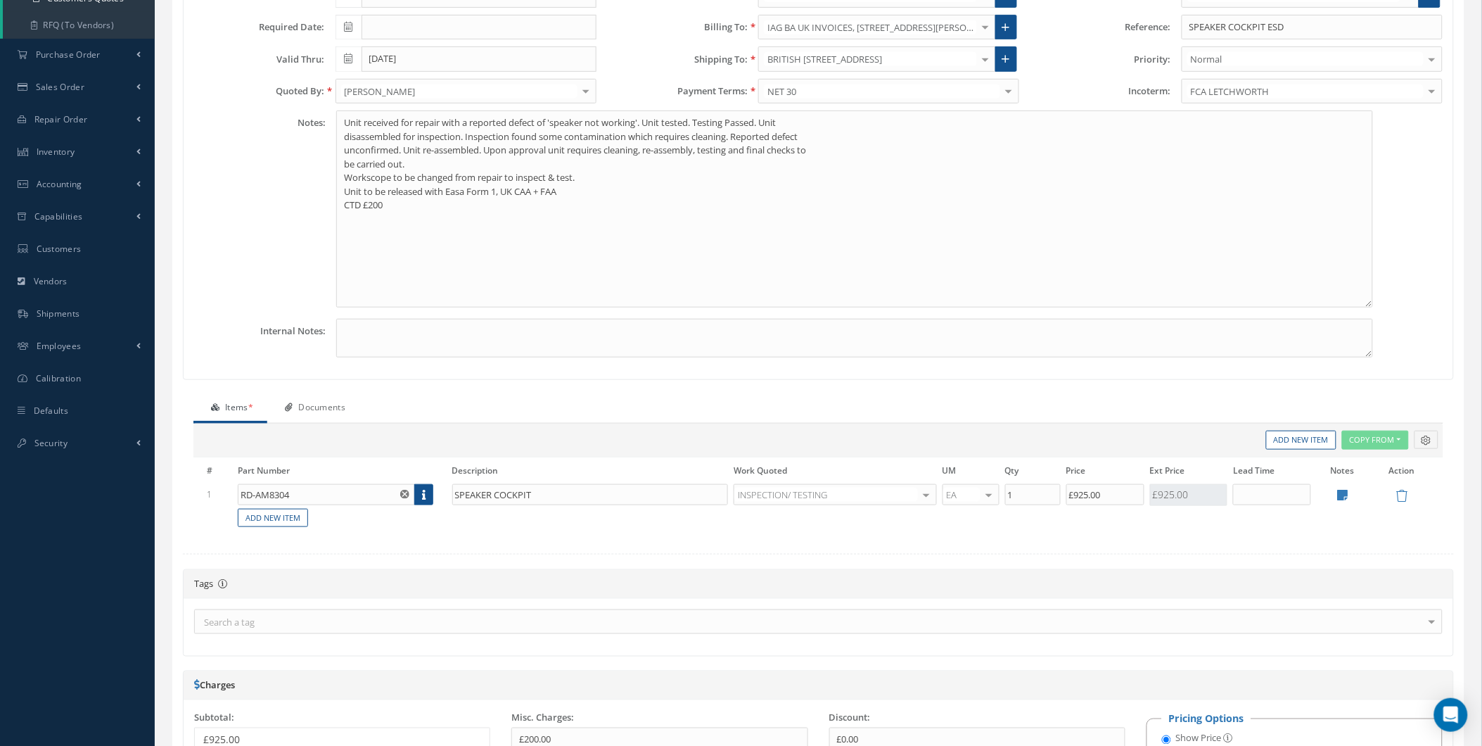
scroll to position [208, 0]
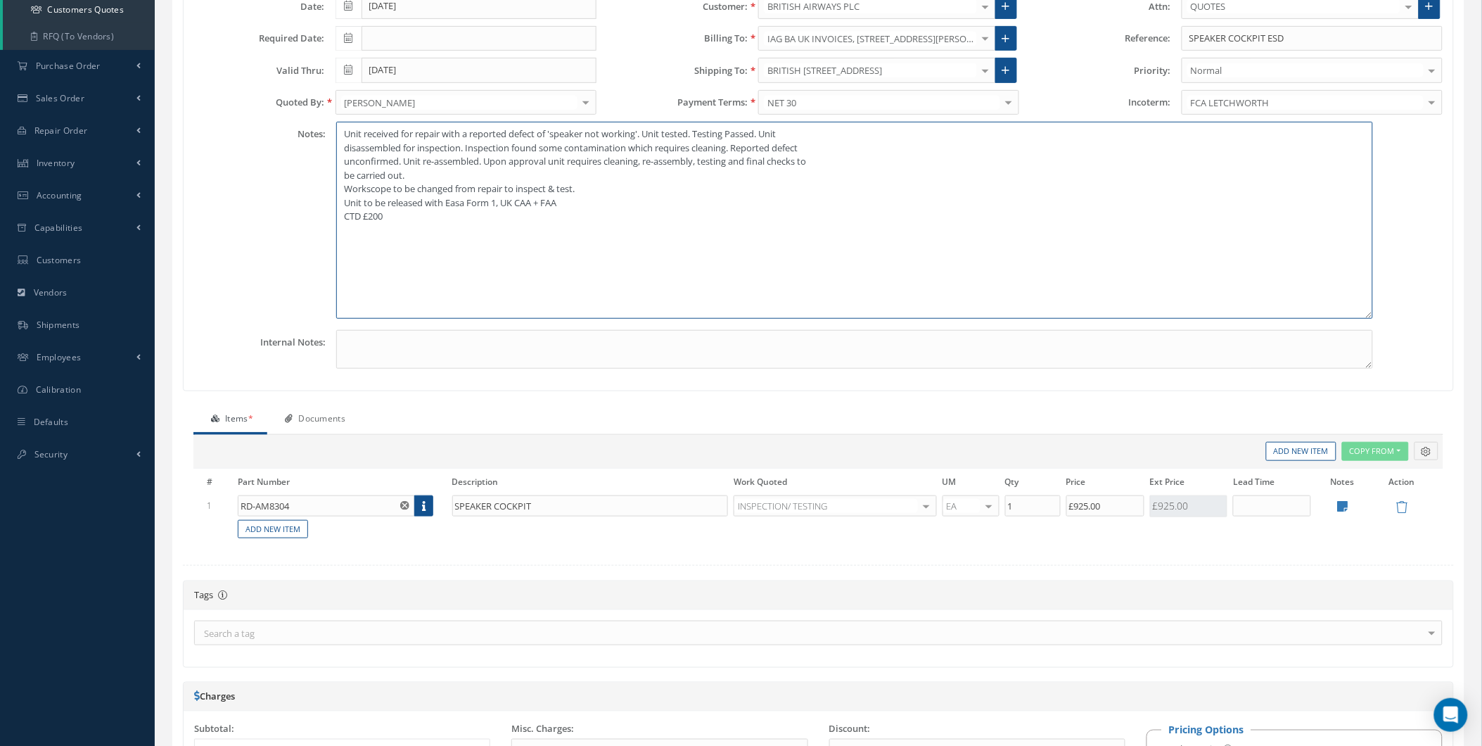
click at [1171, 230] on textarea "Unit received for repair with a reported defect of 'speaker not working'. Unit …" at bounding box center [854, 220] width 1037 height 197
click at [444, 205] on textarea "Unit received for repair with a reported defect of 'speaker not working'. Unit …" at bounding box center [854, 220] width 1037 height 197
click at [457, 208] on textarea "Unit received for repair with a reported defect of 'speaker not working'. Unit …" at bounding box center [854, 220] width 1037 height 197
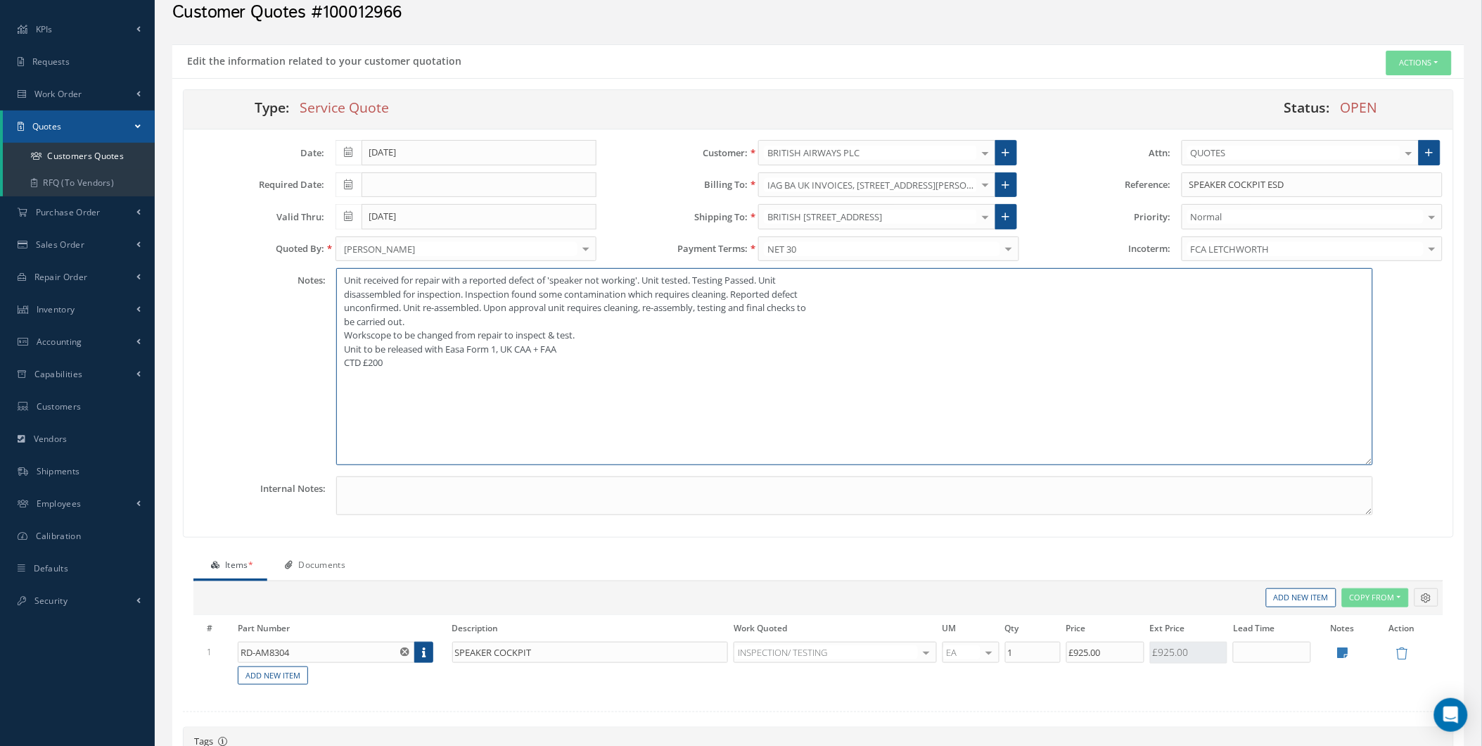
scroll to position [61, 0]
